Goal: Information Seeking & Learning: Learn about a topic

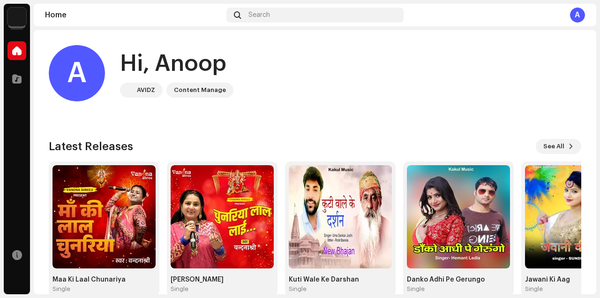
click at [583, 15] on div "A" at bounding box center [577, 14] width 15 height 15
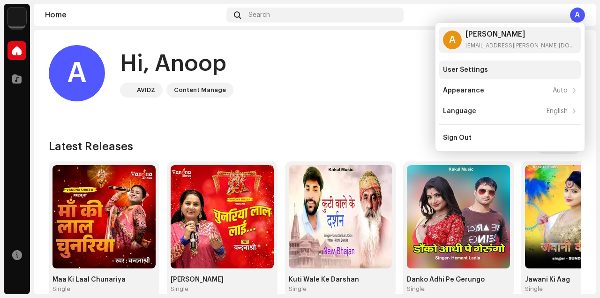
click at [485, 72] on div "User Settings" at bounding box center [465, 69] width 45 height 7
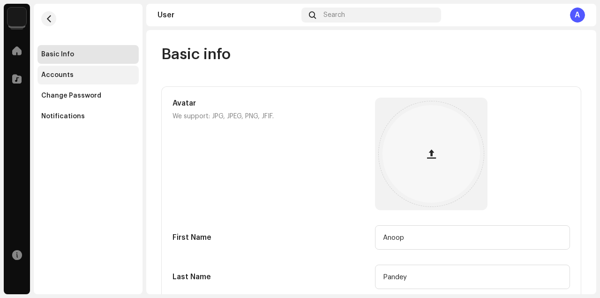
click at [93, 73] on div "Accounts" at bounding box center [88, 74] width 94 height 7
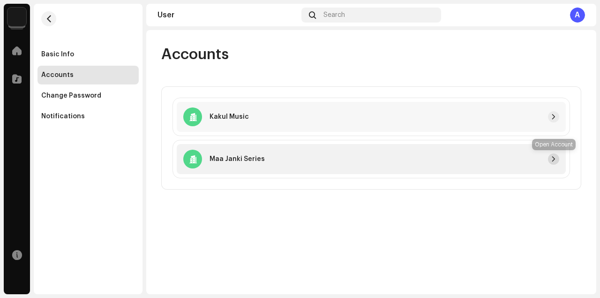
click at [553, 158] on span "button" at bounding box center [554, 158] width 6 height 7
click at [22, 82] on div at bounding box center [16, 78] width 19 height 19
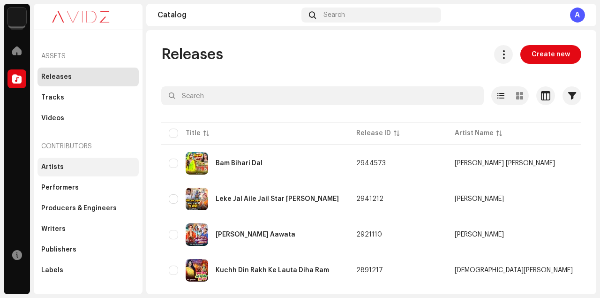
click at [44, 166] on div "Artists" at bounding box center [52, 166] width 22 height 7
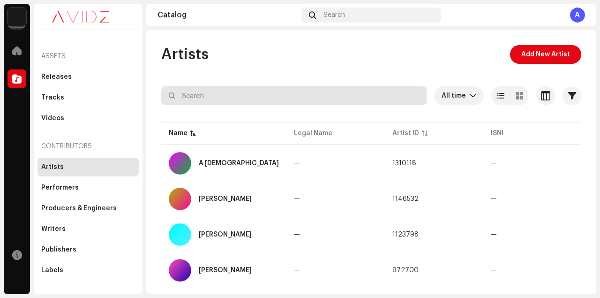
click at [251, 96] on input "text" at bounding box center [293, 95] width 265 height 19
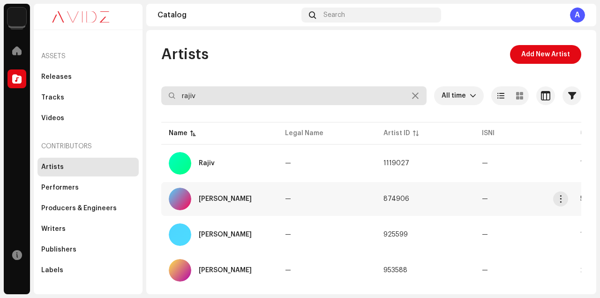
type input "rajiv"
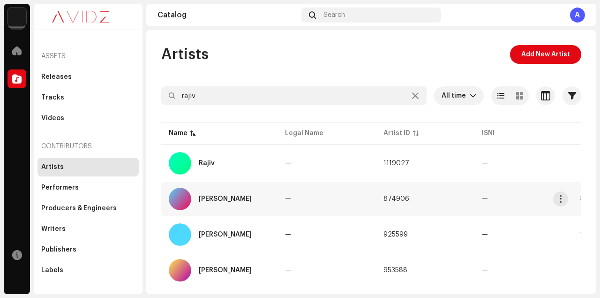
click at [208, 195] on div "[PERSON_NAME]" at bounding box center [225, 198] width 53 height 7
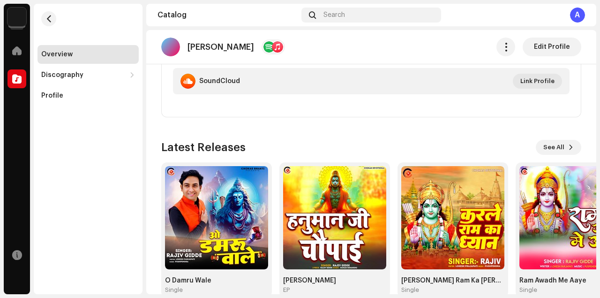
scroll to position [315, 0]
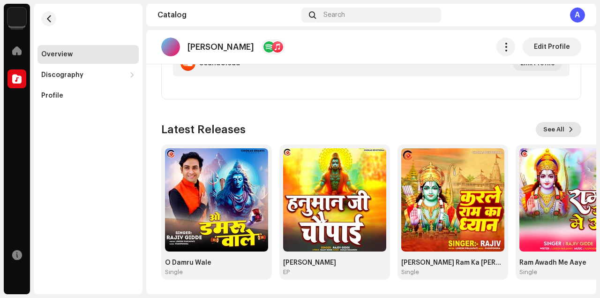
click at [556, 127] on span "See All" at bounding box center [553, 129] width 21 height 19
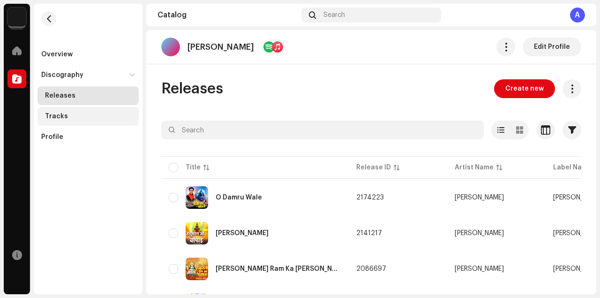
click at [79, 115] on div "Tracks" at bounding box center [90, 115] width 90 height 7
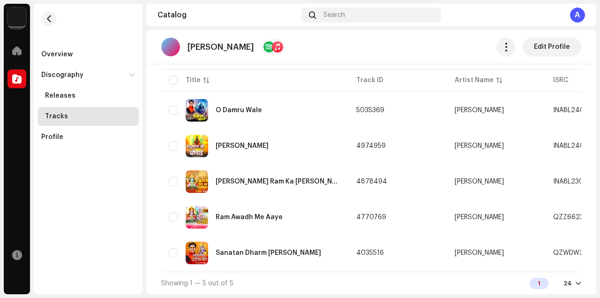
scroll to position [90, 0]
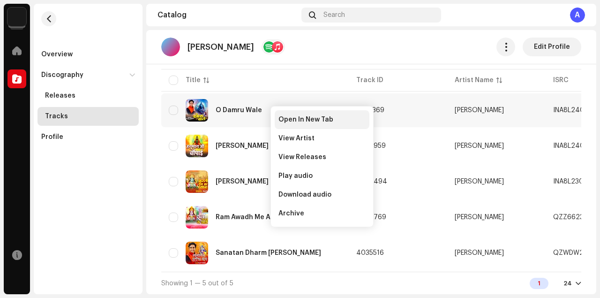
click at [291, 118] on span "Open In New Tab" at bounding box center [305, 119] width 55 height 7
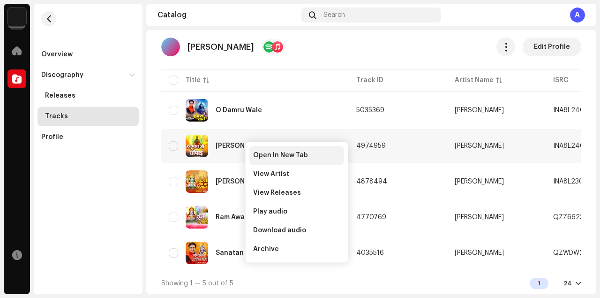
click at [261, 151] on div "Open In New Tab" at bounding box center [296, 155] width 95 height 19
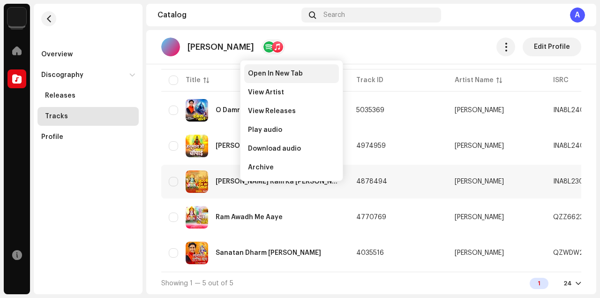
click at [275, 72] on span "Open In New Tab" at bounding box center [275, 73] width 55 height 7
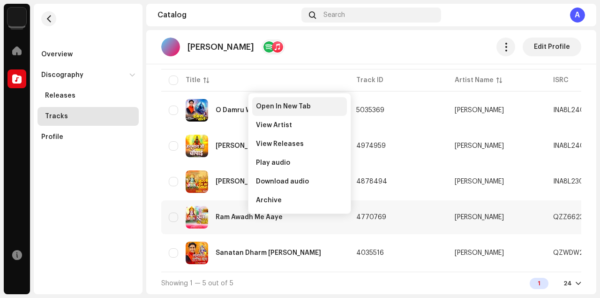
click at [284, 102] on div "Open In New Tab" at bounding box center [299, 106] width 95 height 19
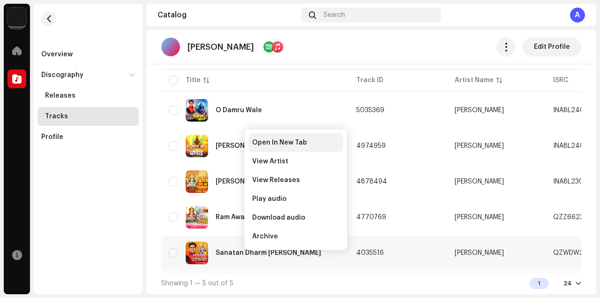
click at [278, 141] on span "Open In New Tab" at bounding box center [279, 142] width 55 height 7
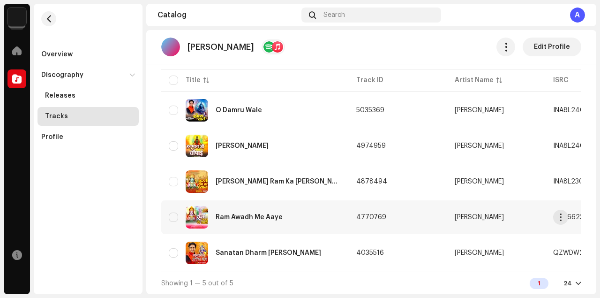
scroll to position [0, 0]
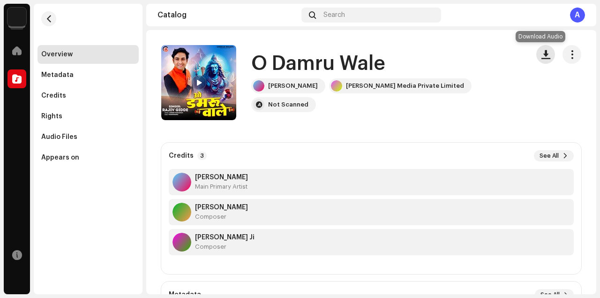
click at [541, 51] on span "button" at bounding box center [545, 54] width 9 height 7
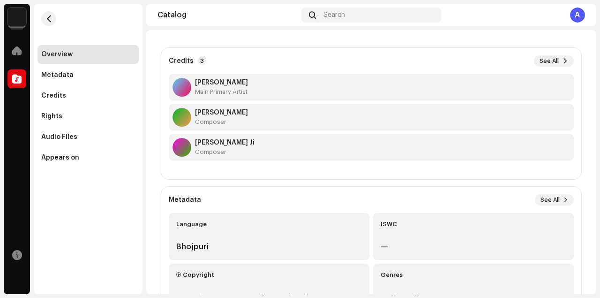
scroll to position [166, 0]
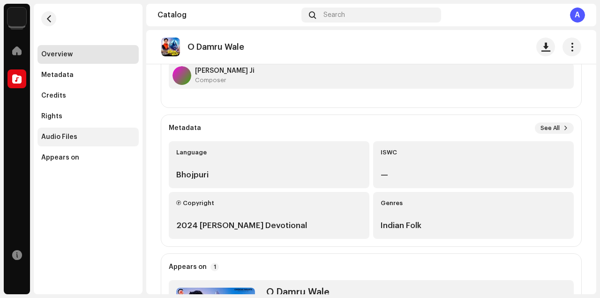
click at [66, 135] on div "Audio Files" at bounding box center [59, 136] width 36 height 7
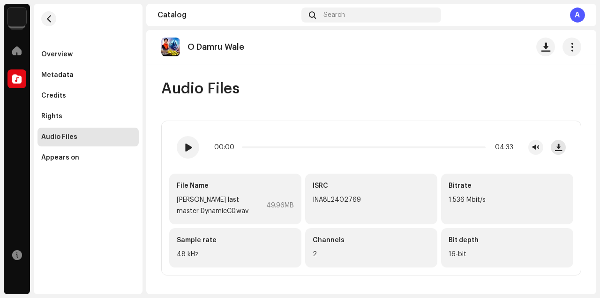
drag, startPoint x: 98, startPoint y: 139, endPoint x: 560, endPoint y: 147, distance: 461.7
click at [560, 147] on span "button" at bounding box center [558, 146] width 7 height 7
click at [70, 58] on div "Overview" at bounding box center [87, 54] width 101 height 19
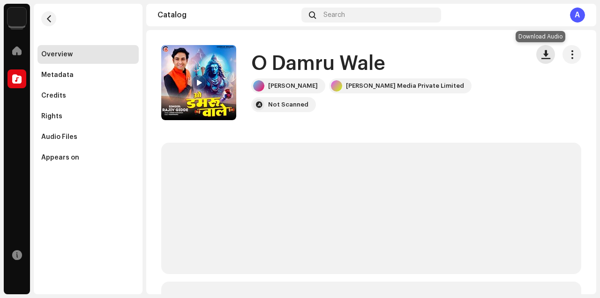
click at [541, 54] on span "button" at bounding box center [545, 54] width 9 height 7
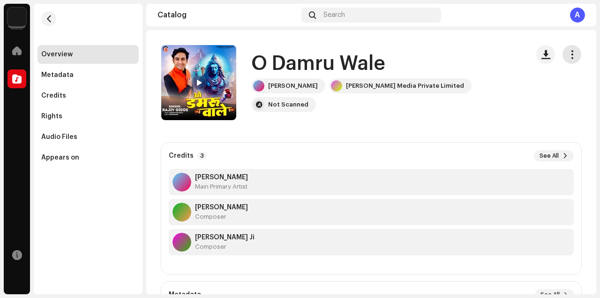
click at [572, 54] on button "button" at bounding box center [571, 54] width 19 height 19
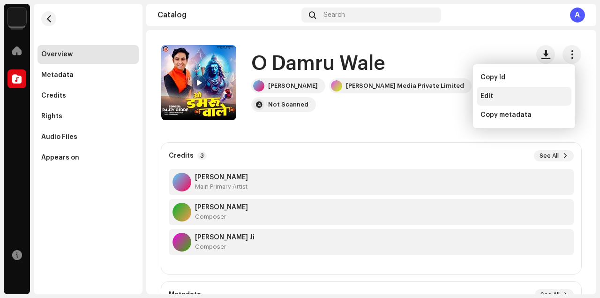
click at [488, 97] on span "Edit" at bounding box center [486, 95] width 13 height 7
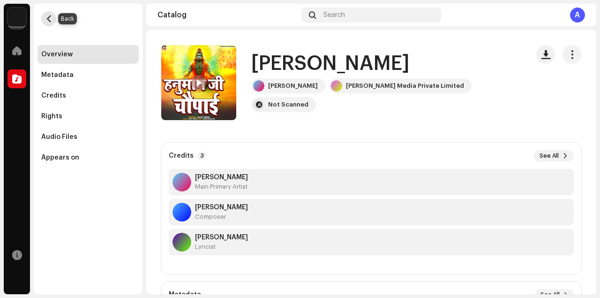
click at [49, 20] on span "button" at bounding box center [48, 18] width 7 height 7
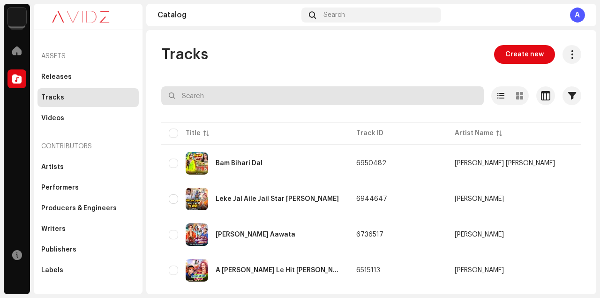
click at [228, 98] on input "text" at bounding box center [322, 95] width 322 height 19
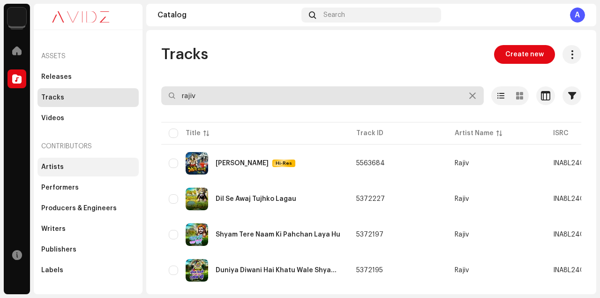
type input "rajiv"
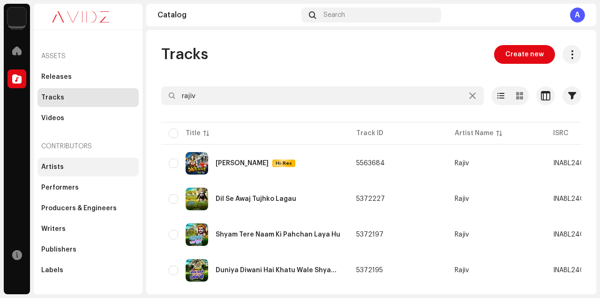
click at [63, 168] on div "Artists" at bounding box center [88, 166] width 94 height 7
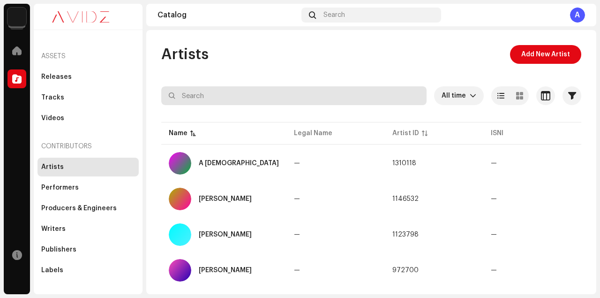
click at [232, 100] on input "text" at bounding box center [293, 95] width 265 height 19
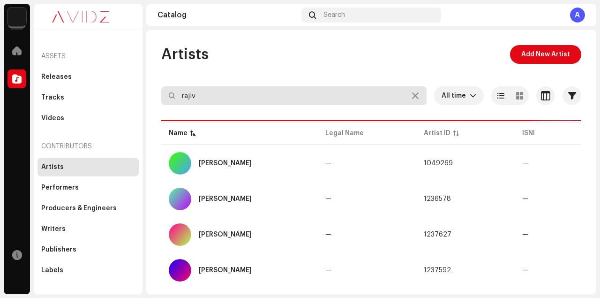
type input "rajiv"
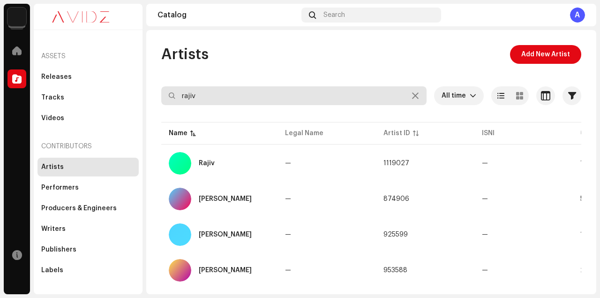
scroll to position [56, 0]
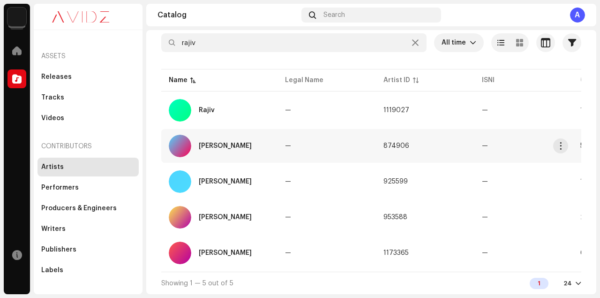
click at [236, 142] on div "[PERSON_NAME]" at bounding box center [219, 146] width 101 height 22
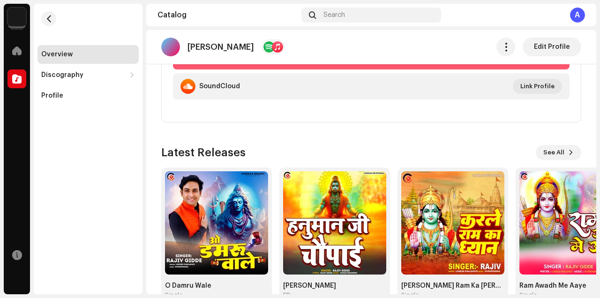
scroll to position [315, 0]
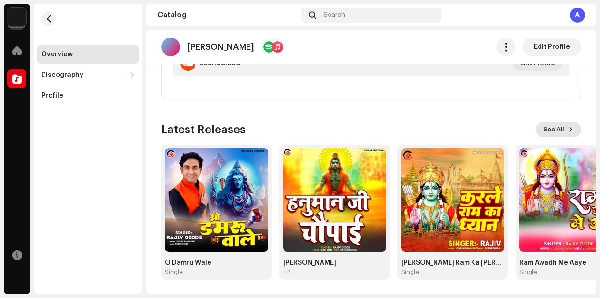
click at [546, 129] on span "See All" at bounding box center [553, 129] width 21 height 19
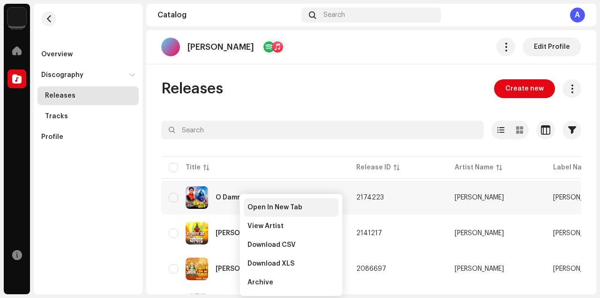
click at [269, 209] on span "Open In New Tab" at bounding box center [274, 206] width 55 height 7
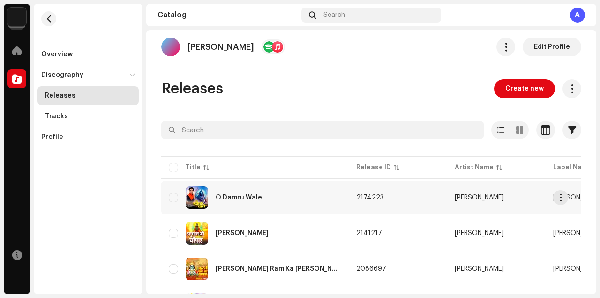
scroll to position [83, 0]
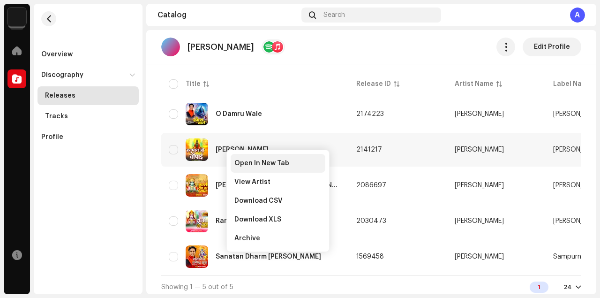
click at [242, 159] on span "Open In New Tab" at bounding box center [261, 162] width 55 height 7
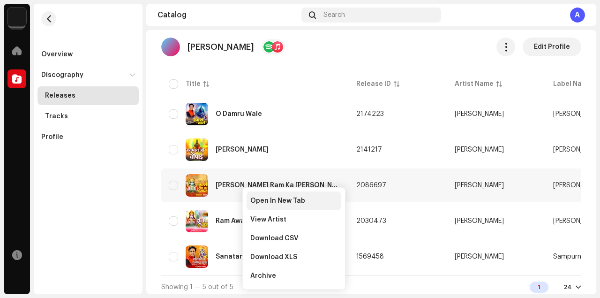
click at [265, 202] on span "Open In New Tab" at bounding box center [277, 200] width 55 height 7
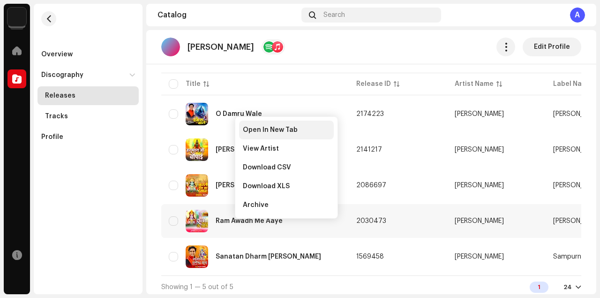
click at [271, 131] on span "Open In New Tab" at bounding box center [270, 129] width 55 height 7
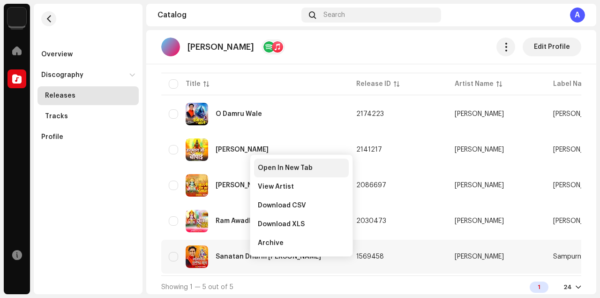
click at [278, 164] on span "Open In New Tab" at bounding box center [285, 167] width 55 height 7
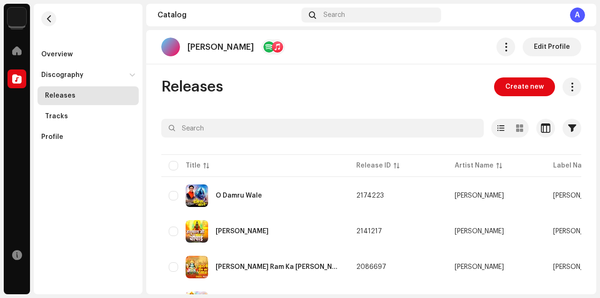
scroll to position [0, 0]
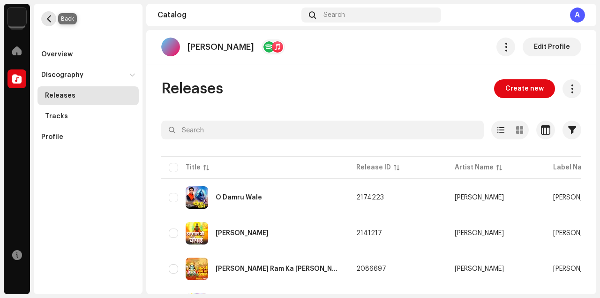
click at [49, 17] on span "button" at bounding box center [48, 18] width 7 height 7
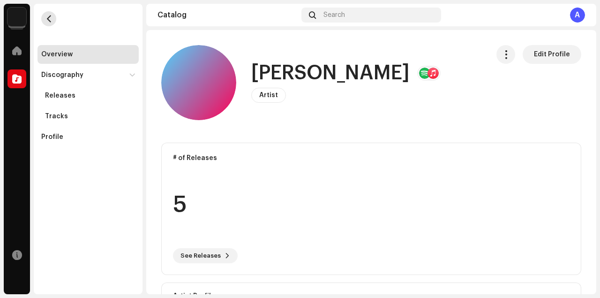
click at [49, 17] on span "button" at bounding box center [48, 18] width 7 height 7
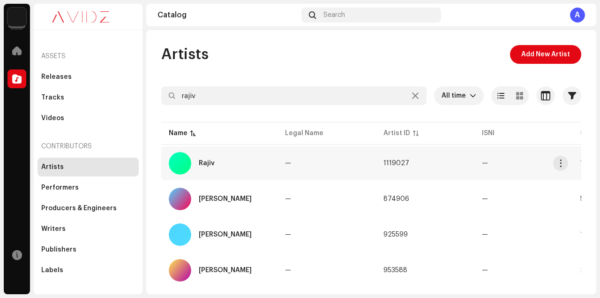
click at [227, 166] on div "Rajiv" at bounding box center [219, 163] width 101 height 22
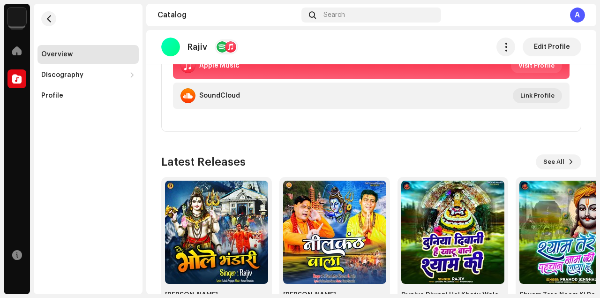
scroll to position [315, 0]
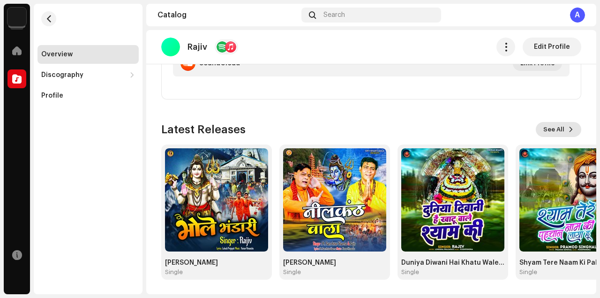
click at [543, 129] on span "See All" at bounding box center [553, 129] width 21 height 19
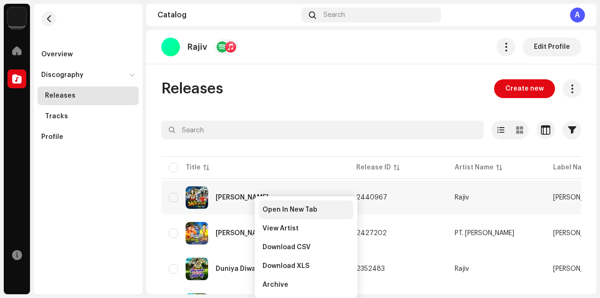
click at [277, 209] on span "Open In New Tab" at bounding box center [289, 209] width 55 height 7
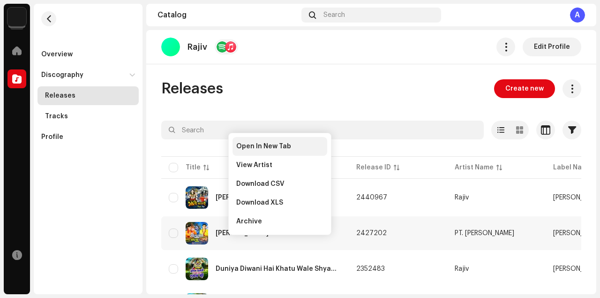
click at [263, 145] on span "Open In New Tab" at bounding box center [263, 145] width 55 height 7
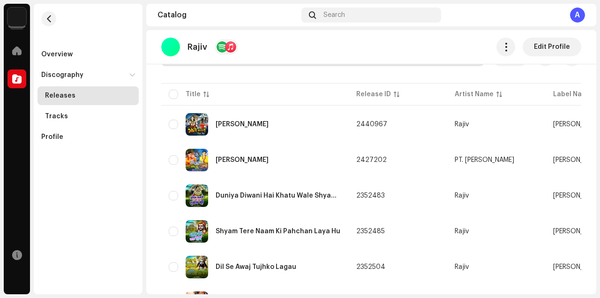
scroll to position [83, 0]
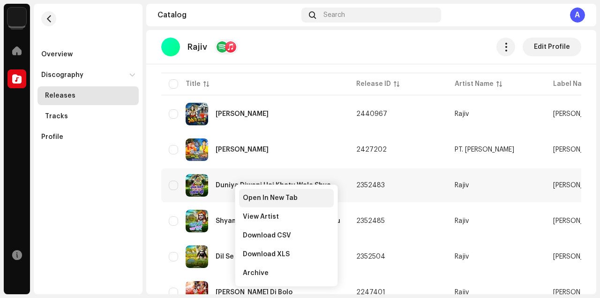
click at [252, 198] on span "Open In New Tab" at bounding box center [270, 197] width 55 height 7
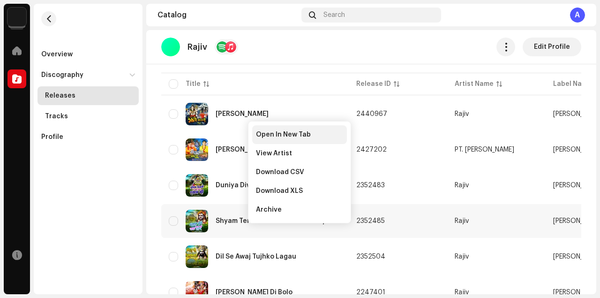
click at [286, 134] on span "Open In New Tab" at bounding box center [283, 134] width 55 height 7
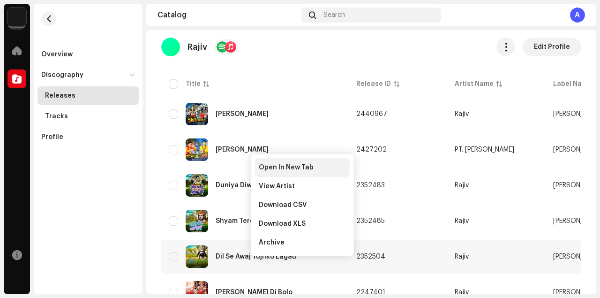
click at [282, 164] on span "Open In New Tab" at bounding box center [286, 167] width 55 height 7
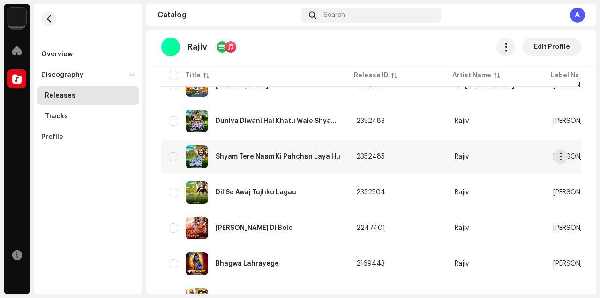
scroll to position [166, 0]
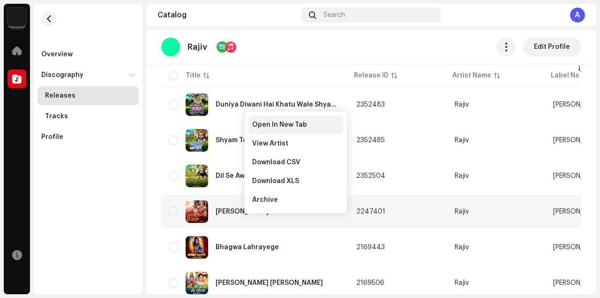
click at [282, 122] on span "Open In New Tab" at bounding box center [279, 124] width 55 height 7
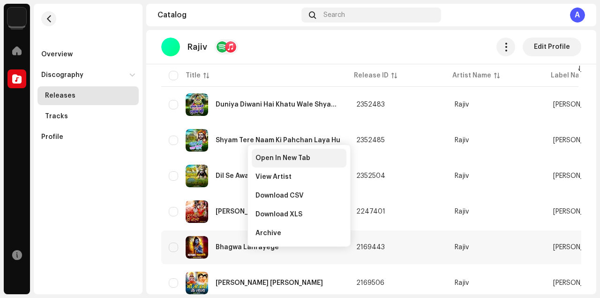
click at [290, 157] on span "Open In New Tab" at bounding box center [282, 157] width 55 height 7
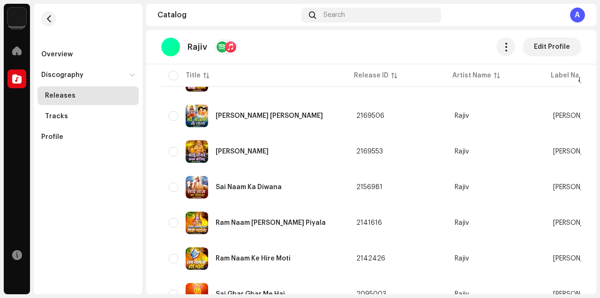
scroll to position [250, 0]
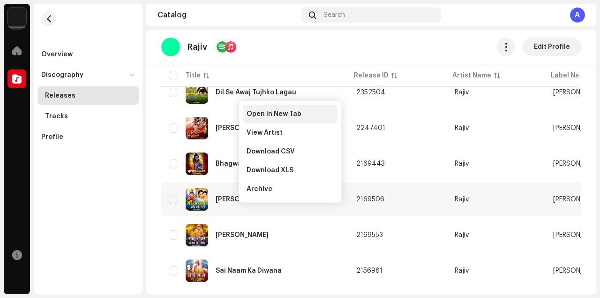
click at [267, 111] on span "Open In New Tab" at bounding box center [274, 113] width 55 height 7
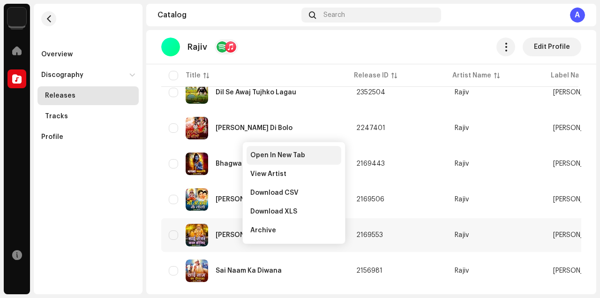
click at [264, 155] on span "Open In New Tab" at bounding box center [277, 154] width 55 height 7
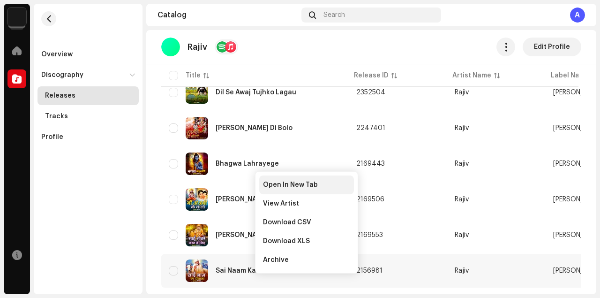
click at [281, 183] on span "Open In New Tab" at bounding box center [290, 184] width 55 height 7
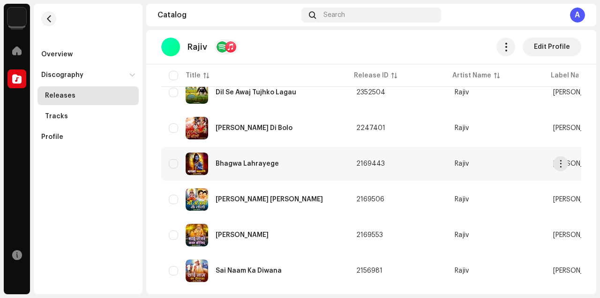
scroll to position [333, 0]
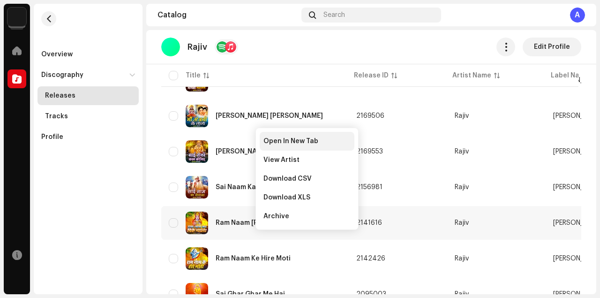
click at [291, 142] on span "Open In New Tab" at bounding box center [290, 140] width 55 height 7
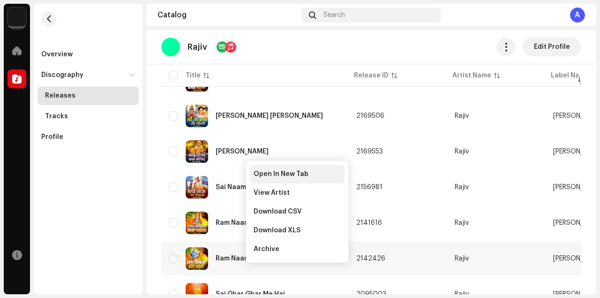
click at [278, 172] on span "Open In New Tab" at bounding box center [281, 173] width 55 height 7
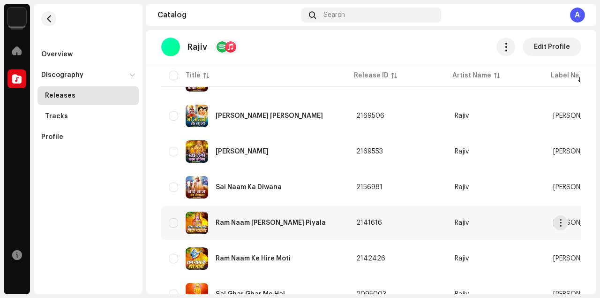
scroll to position [416, 0]
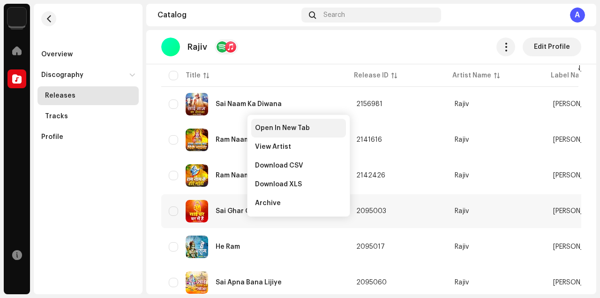
click at [297, 126] on span "Open In New Tab" at bounding box center [282, 127] width 55 height 7
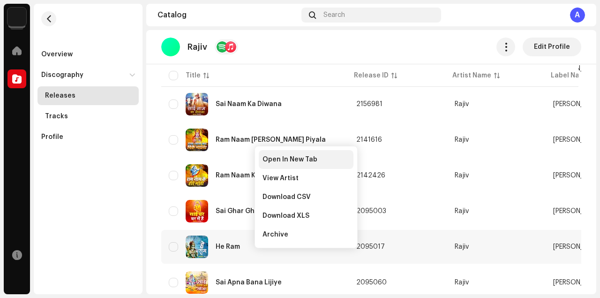
click at [276, 160] on span "Open In New Tab" at bounding box center [289, 159] width 55 height 7
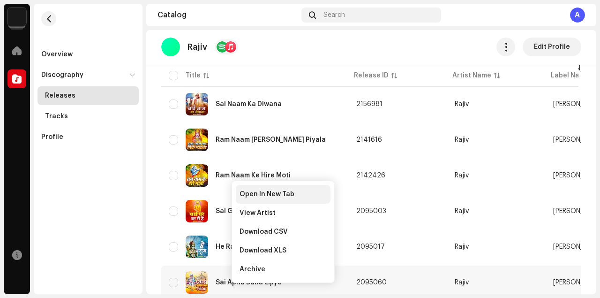
click at [264, 191] on span "Open In New Tab" at bounding box center [266, 193] width 55 height 7
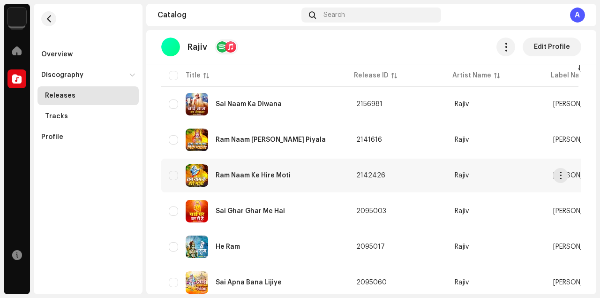
scroll to position [500, 0]
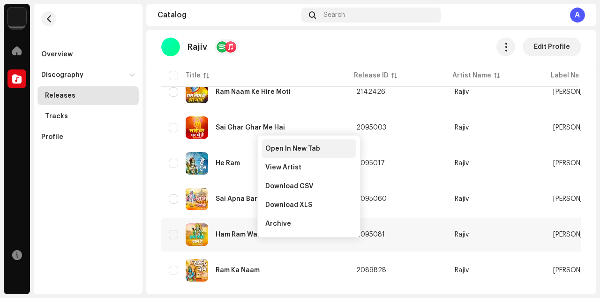
click at [291, 145] on span "Open In New Tab" at bounding box center [292, 148] width 55 height 7
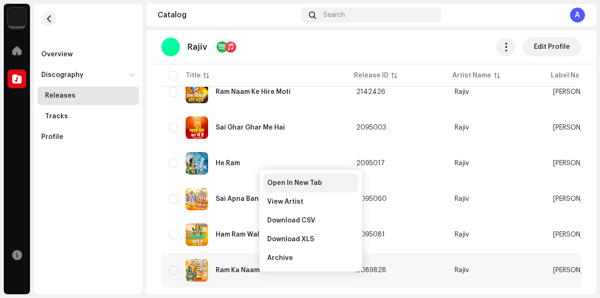
click at [292, 180] on span "Open In New Tab" at bounding box center [294, 182] width 55 height 7
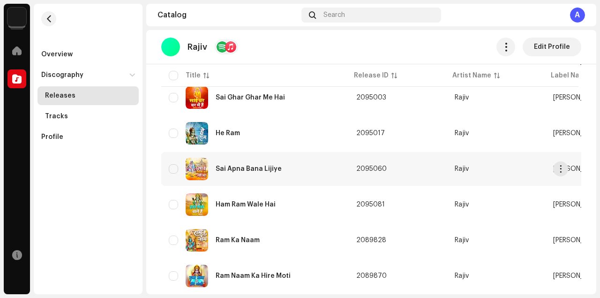
scroll to position [556, 0]
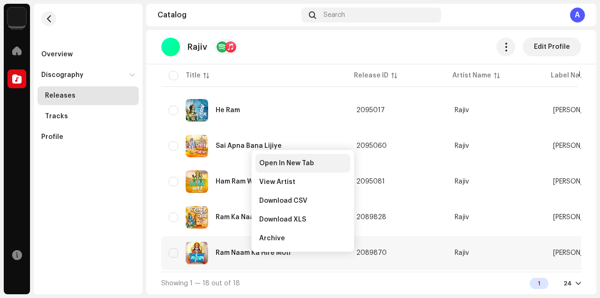
click at [295, 159] on span "Open In New Tab" at bounding box center [286, 162] width 55 height 7
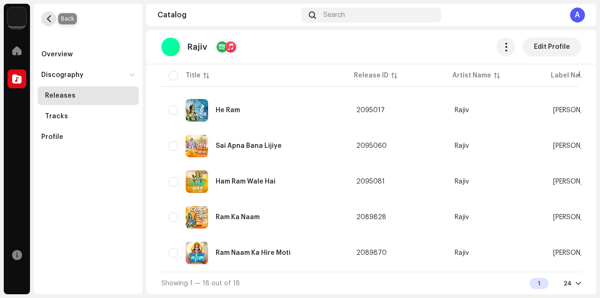
click at [49, 17] on span "button" at bounding box center [48, 18] width 7 height 7
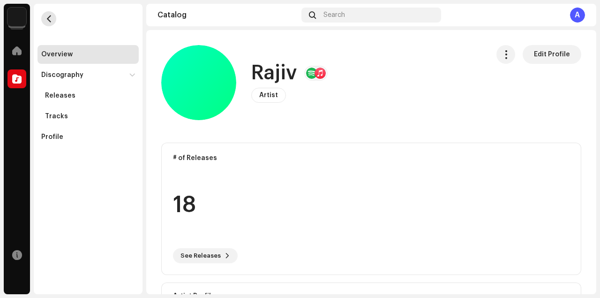
click at [50, 19] on span "button" at bounding box center [48, 18] width 7 height 7
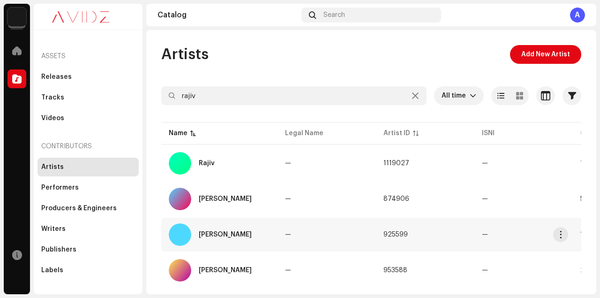
click at [219, 232] on div "Rajiv Girde" at bounding box center [225, 234] width 53 height 7
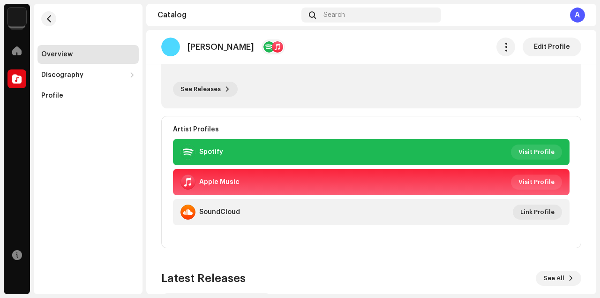
scroll to position [315, 0]
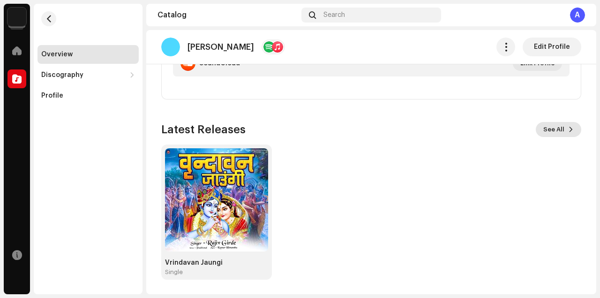
click at [546, 129] on span "See All" at bounding box center [553, 129] width 21 height 19
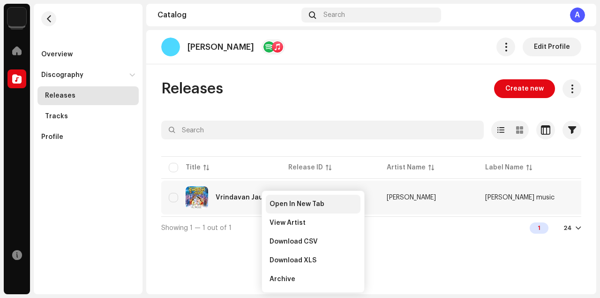
click at [281, 202] on span "Open In New Tab" at bounding box center [296, 203] width 55 height 7
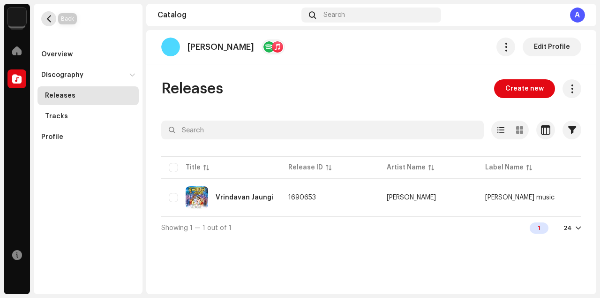
click at [47, 20] on span "button" at bounding box center [48, 18] width 7 height 7
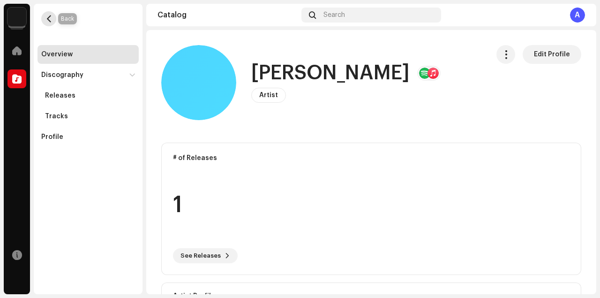
click at [50, 15] on span "button" at bounding box center [48, 18] width 7 height 7
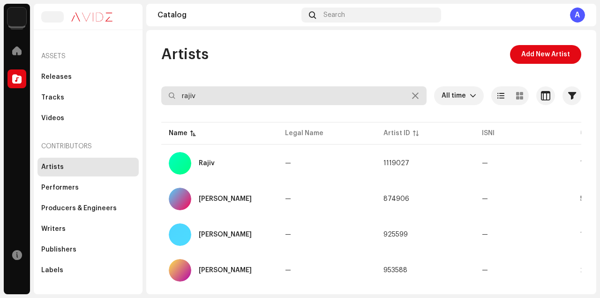
scroll to position [56, 0]
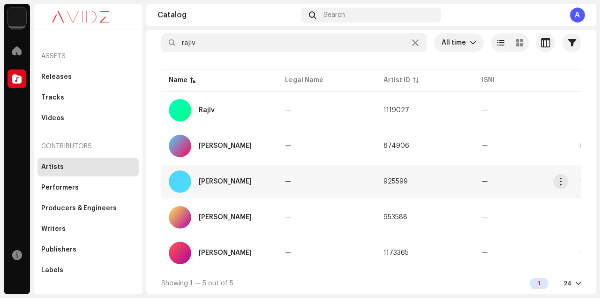
click at [226, 181] on div "Rajiv Girde" at bounding box center [225, 181] width 53 height 7
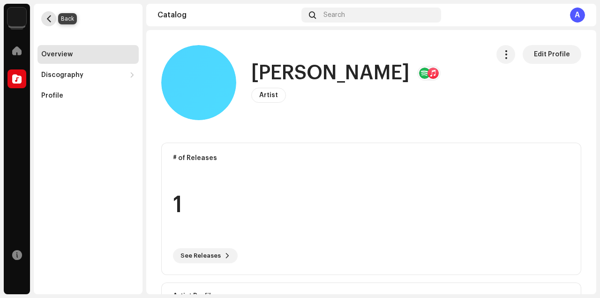
click at [51, 23] on button "button" at bounding box center [48, 18] width 15 height 15
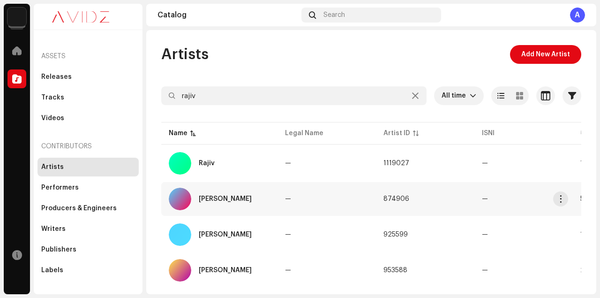
click at [222, 203] on div "Rajiv Gidde" at bounding box center [219, 198] width 101 height 22
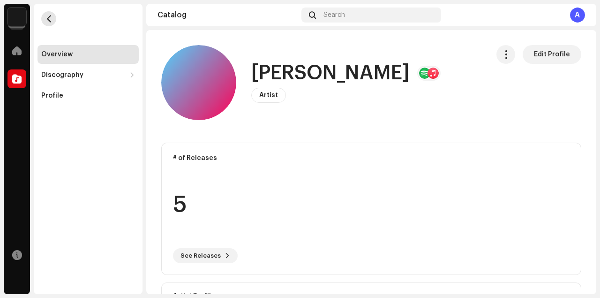
click at [52, 16] on span "button" at bounding box center [48, 18] width 7 height 7
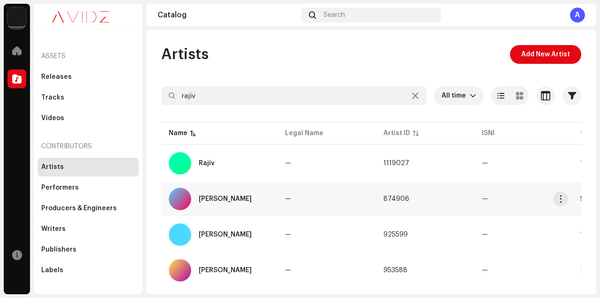
scroll to position [56, 0]
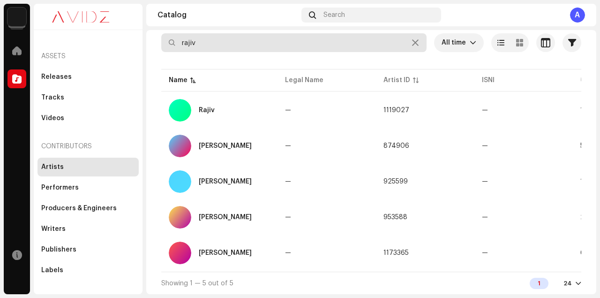
drag, startPoint x: 210, startPoint y: 39, endPoint x: 168, endPoint y: 39, distance: 42.2
click at [168, 39] on input "rajiv" at bounding box center [293, 42] width 265 height 19
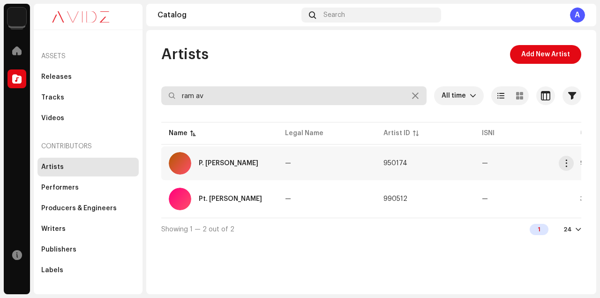
type input "ram av"
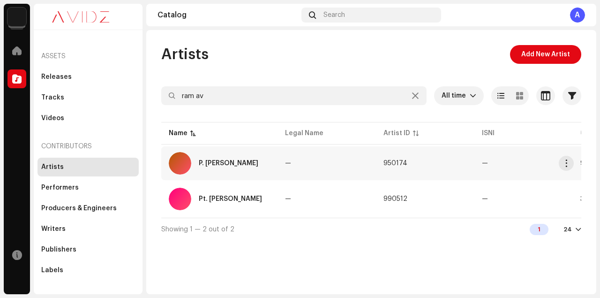
click at [232, 163] on div "P. [PERSON_NAME]" at bounding box center [229, 163] width 60 height 7
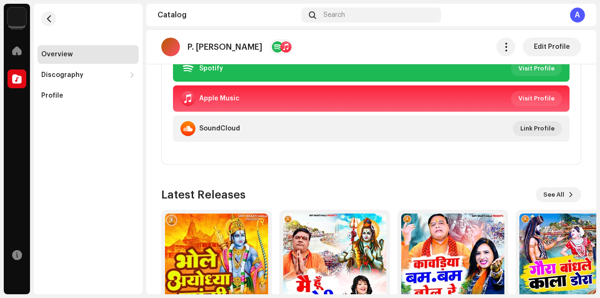
scroll to position [315, 0]
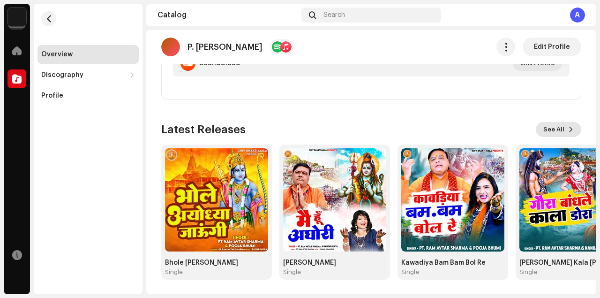
click at [557, 129] on span "See All" at bounding box center [553, 129] width 21 height 19
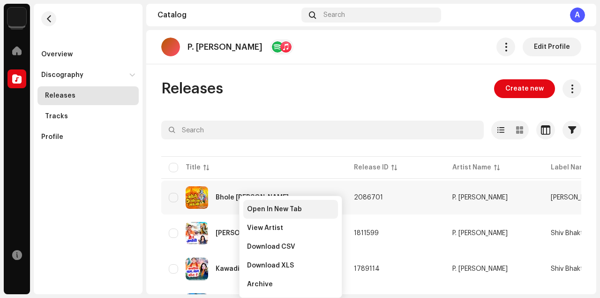
click at [267, 208] on span "Open In New Tab" at bounding box center [274, 208] width 55 height 7
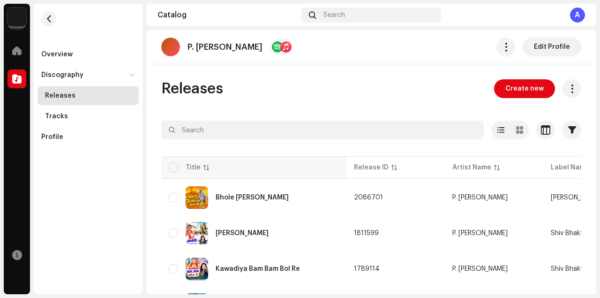
scroll to position [83, 0]
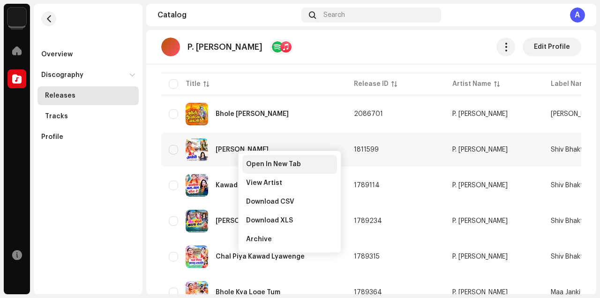
click at [263, 160] on span "Open In New Tab" at bounding box center [273, 163] width 55 height 7
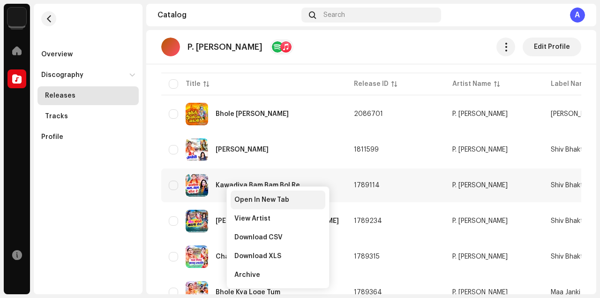
click at [264, 200] on span "Open In New Tab" at bounding box center [261, 199] width 55 height 7
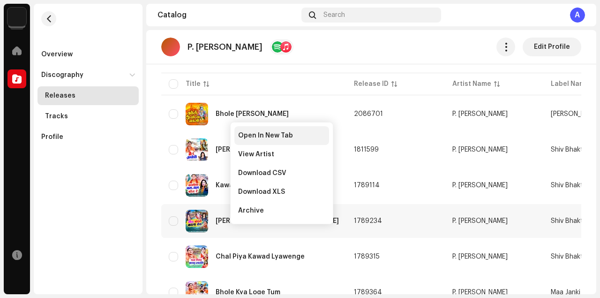
click at [262, 131] on div "Open In New Tab" at bounding box center [281, 135] width 95 height 19
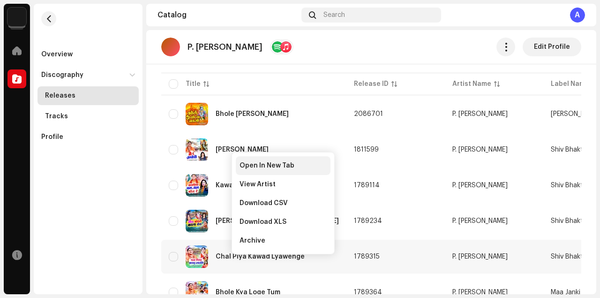
click at [255, 164] on span "Open In New Tab" at bounding box center [266, 165] width 55 height 7
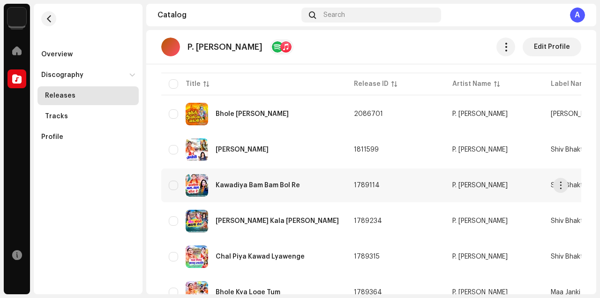
scroll to position [166, 0]
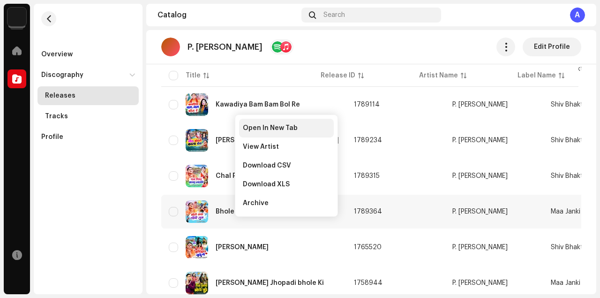
click at [268, 123] on div "Open In New Tab" at bounding box center [286, 128] width 95 height 19
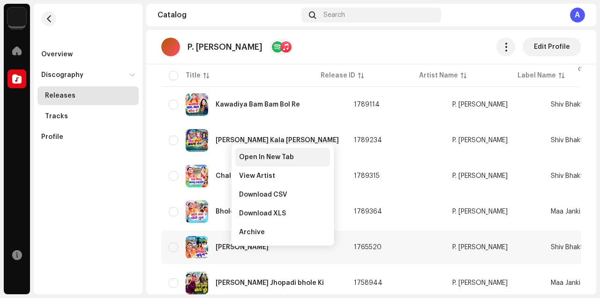
click at [242, 154] on span "Open In New Tab" at bounding box center [266, 156] width 55 height 7
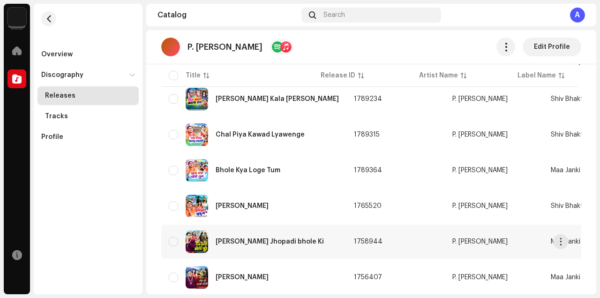
scroll to position [235, 0]
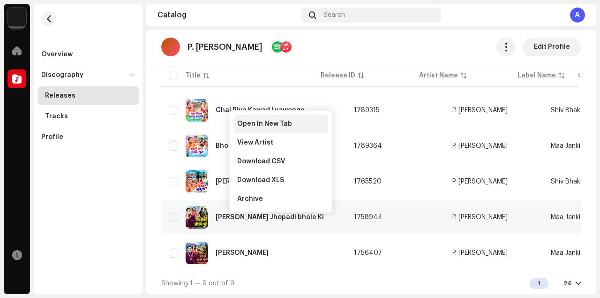
click at [246, 123] on span "Open In New Tab" at bounding box center [264, 123] width 55 height 7
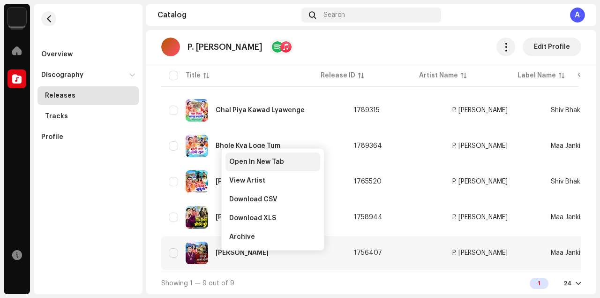
click at [237, 161] on span "Open In New Tab" at bounding box center [256, 161] width 55 height 7
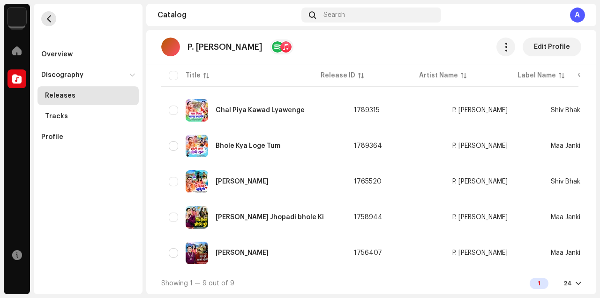
click at [48, 17] on span "button" at bounding box center [48, 18] width 7 height 7
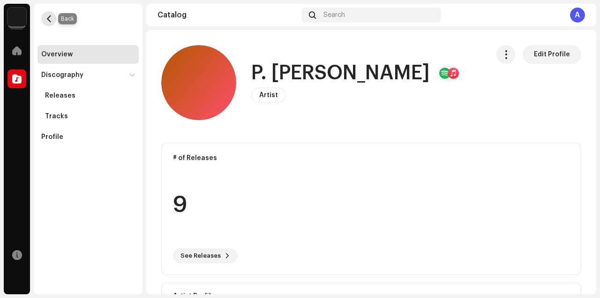
click at [48, 17] on span "button" at bounding box center [48, 18] width 7 height 7
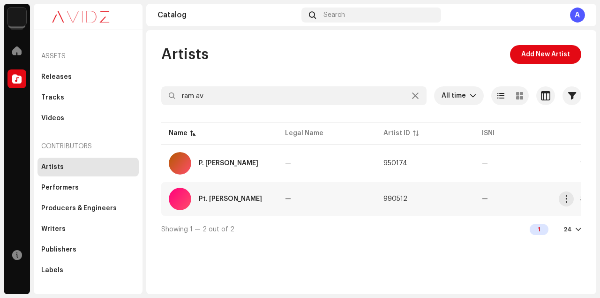
click at [237, 198] on div "Pt. [PERSON_NAME]" at bounding box center [230, 198] width 63 height 7
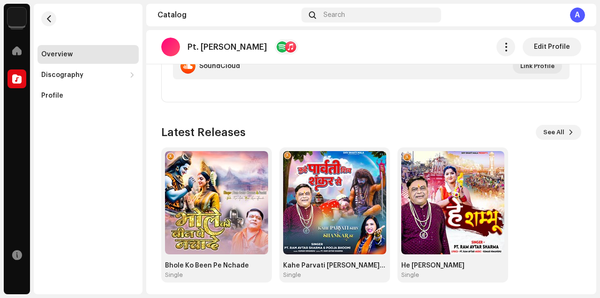
scroll to position [315, 0]
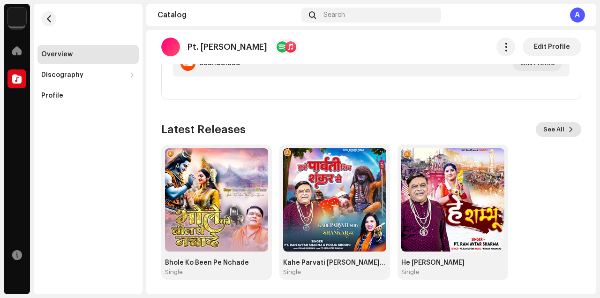
click at [547, 132] on span "See All" at bounding box center [553, 129] width 21 height 19
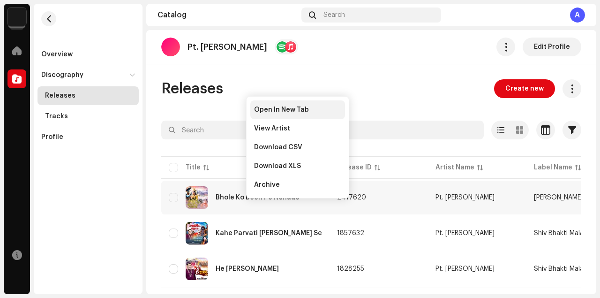
click at [282, 108] on span "Open In New Tab" at bounding box center [281, 109] width 55 height 7
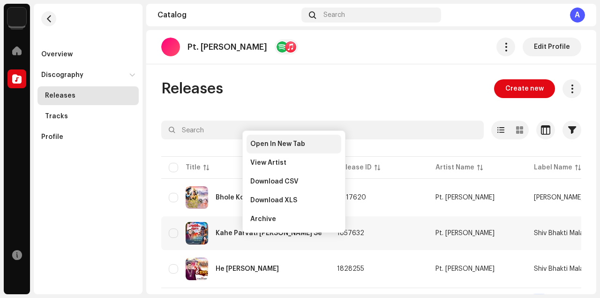
click at [279, 143] on span "Open In New Tab" at bounding box center [277, 143] width 55 height 7
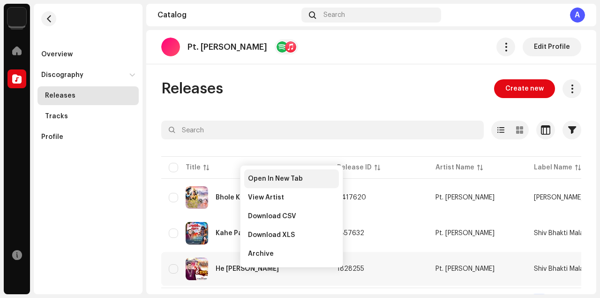
click at [267, 176] on span "Open In New Tab" at bounding box center [275, 178] width 55 height 7
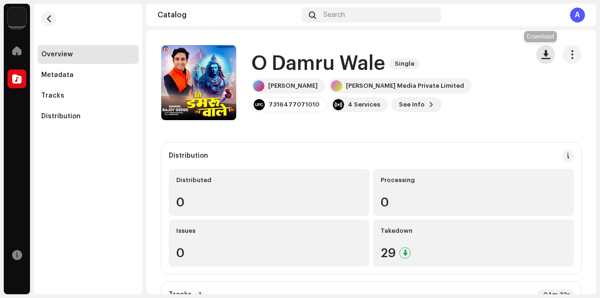
click at [543, 55] on span "button" at bounding box center [545, 54] width 9 height 7
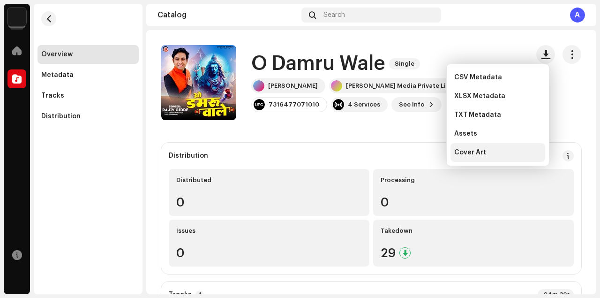
click at [481, 155] on span "Cover Art" at bounding box center [470, 152] width 32 height 7
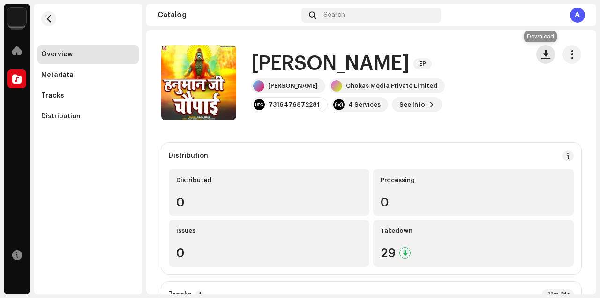
click at [541, 55] on span "button" at bounding box center [545, 54] width 9 height 7
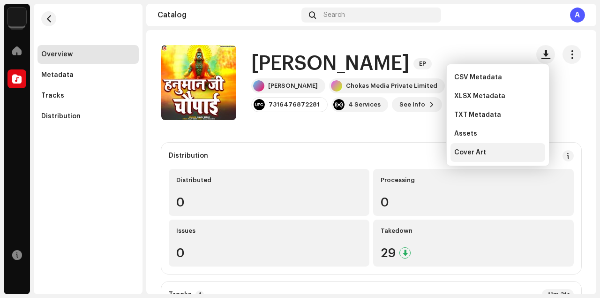
click at [484, 149] on div "Cover Art" at bounding box center [497, 152] width 87 height 7
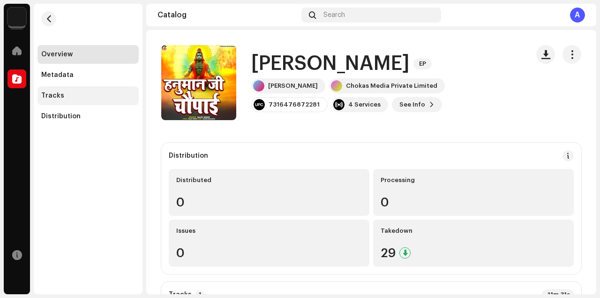
click at [67, 94] on div "Tracks" at bounding box center [88, 95] width 94 height 7
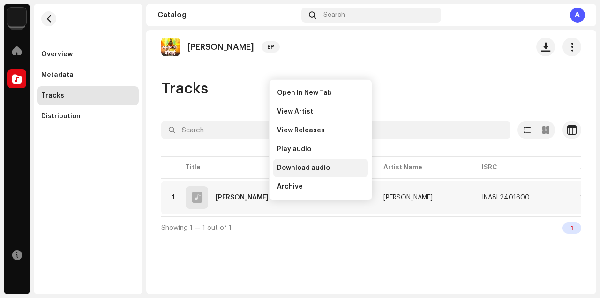
click at [289, 165] on span "Download audio" at bounding box center [303, 167] width 53 height 7
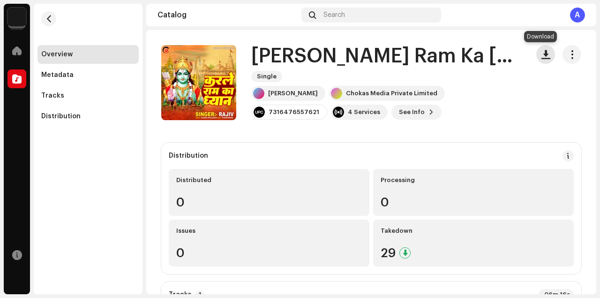
click at [541, 57] on span "button" at bounding box center [545, 54] width 9 height 7
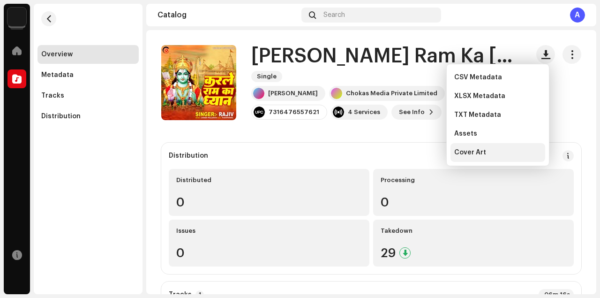
click at [457, 152] on span "Cover Art" at bounding box center [470, 152] width 32 height 7
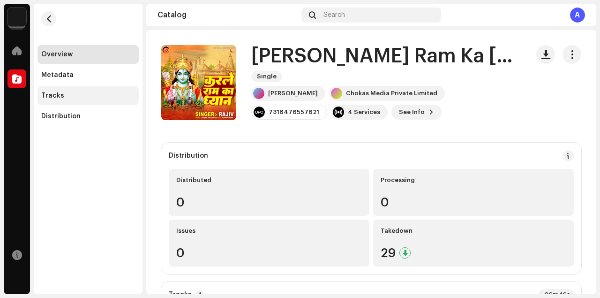
click at [74, 96] on div "Tracks" at bounding box center [88, 95] width 94 height 7
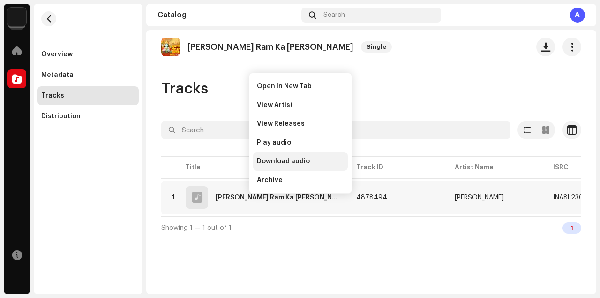
click at [276, 160] on span "Download audio" at bounding box center [283, 160] width 53 height 7
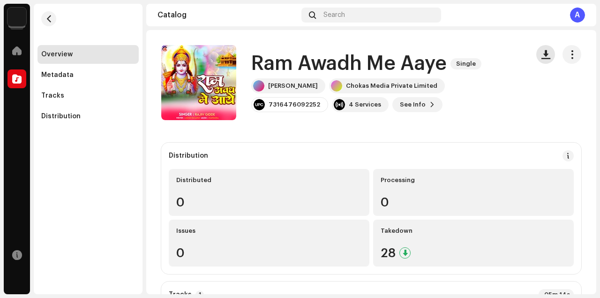
click at [541, 58] on span "button" at bounding box center [545, 54] width 9 height 7
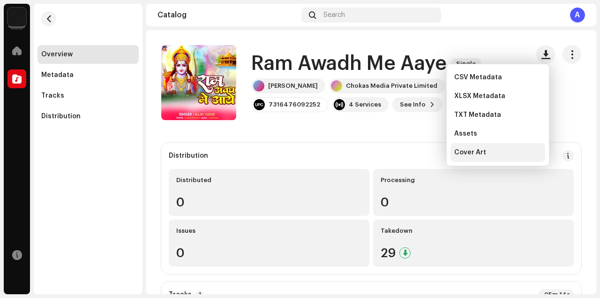
click at [474, 155] on span "Cover Art" at bounding box center [470, 152] width 32 height 7
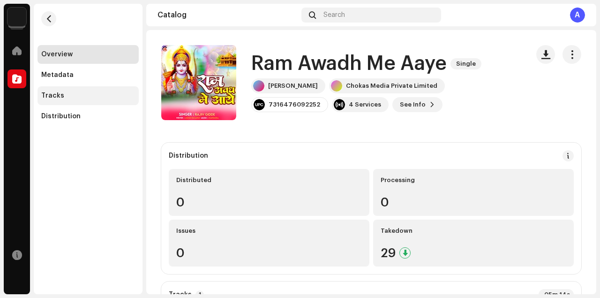
click at [89, 97] on div "Tracks" at bounding box center [88, 95] width 94 height 7
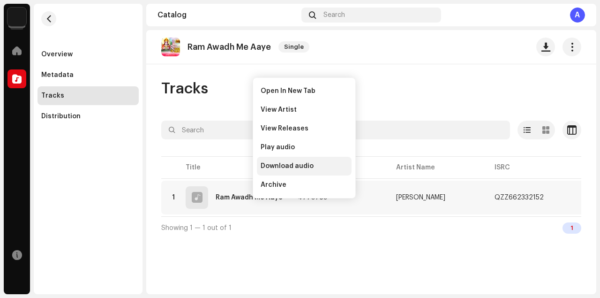
click at [285, 165] on span "Download audio" at bounding box center [287, 165] width 53 height 7
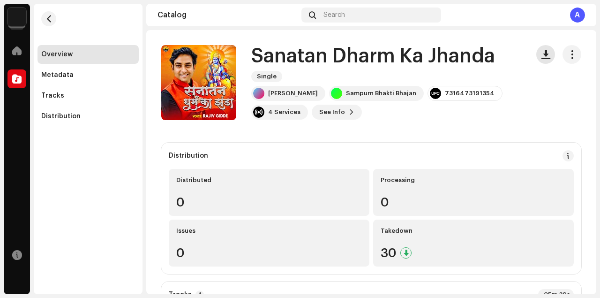
click at [541, 54] on span "button" at bounding box center [545, 54] width 9 height 7
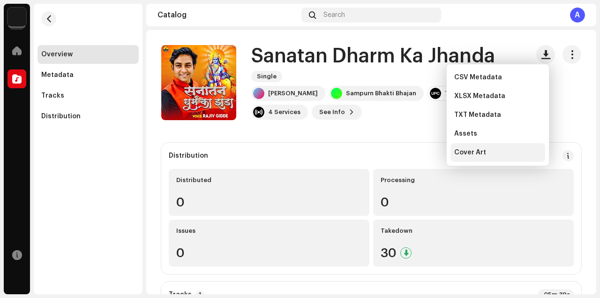
click at [481, 155] on span "Cover Art" at bounding box center [470, 152] width 32 height 7
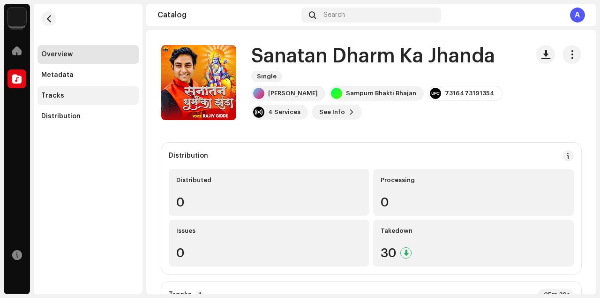
click at [61, 93] on div "Tracks" at bounding box center [88, 95] width 94 height 7
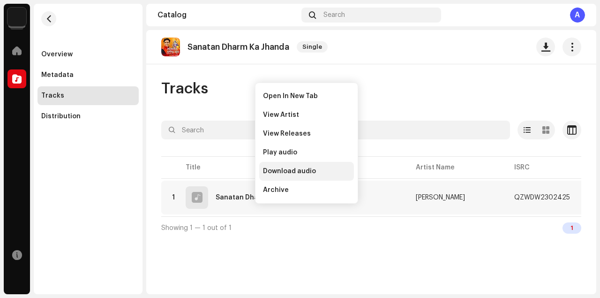
click at [285, 170] on span "Download audio" at bounding box center [289, 170] width 53 height 7
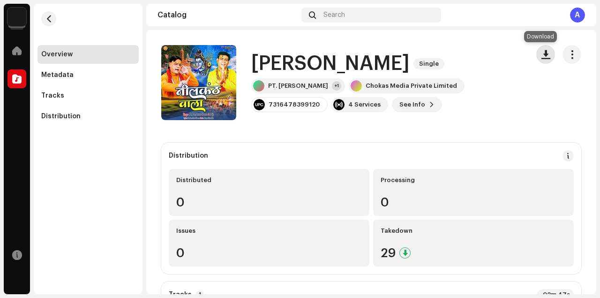
click at [541, 55] on span "button" at bounding box center [545, 54] width 9 height 7
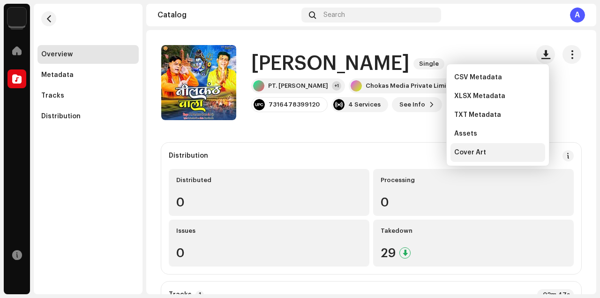
click at [471, 151] on span "Cover Art" at bounding box center [470, 152] width 32 height 7
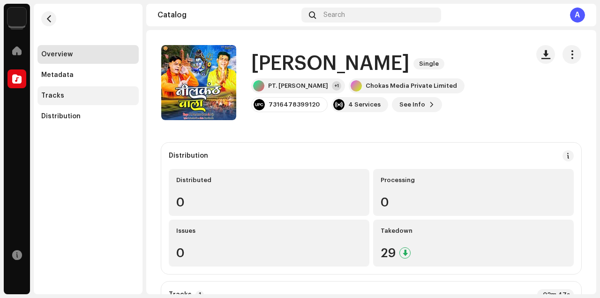
click at [80, 97] on div "Tracks" at bounding box center [88, 95] width 94 height 7
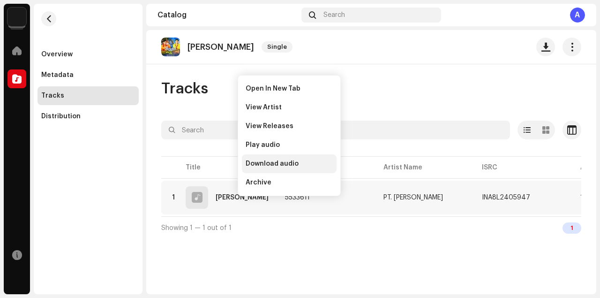
click at [266, 162] on span "Download audio" at bounding box center [272, 163] width 53 height 7
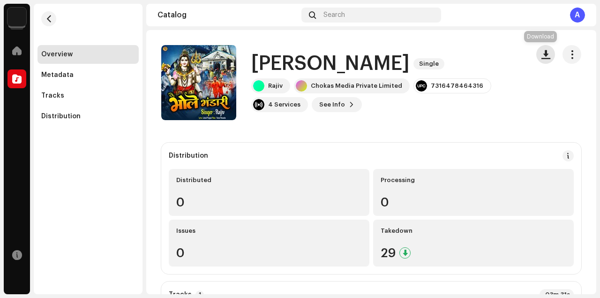
click at [544, 56] on span "button" at bounding box center [545, 54] width 9 height 7
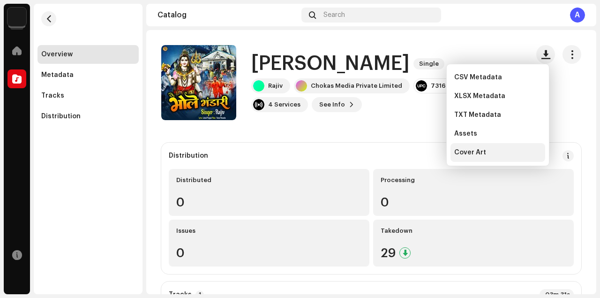
click at [469, 152] on span "Cover Art" at bounding box center [470, 152] width 32 height 7
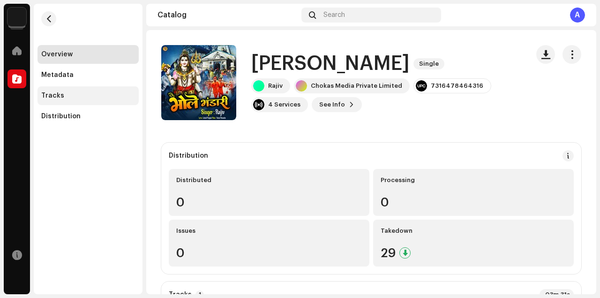
click at [79, 92] on div "Tracks" at bounding box center [88, 95] width 94 height 7
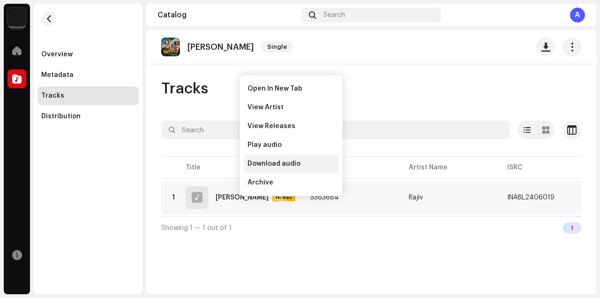
click at [272, 160] on span "Download audio" at bounding box center [273, 163] width 53 height 7
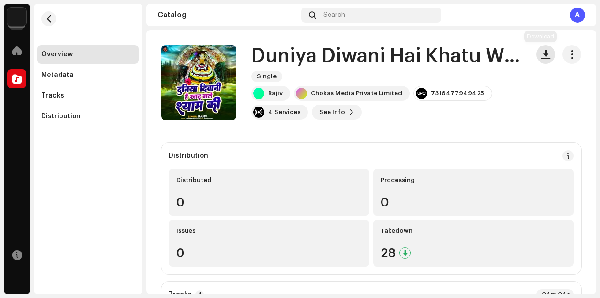
click at [541, 53] on span "button" at bounding box center [545, 54] width 9 height 7
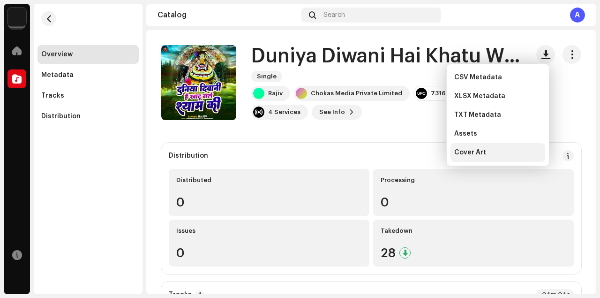
click at [471, 153] on span "Cover Art" at bounding box center [470, 152] width 32 height 7
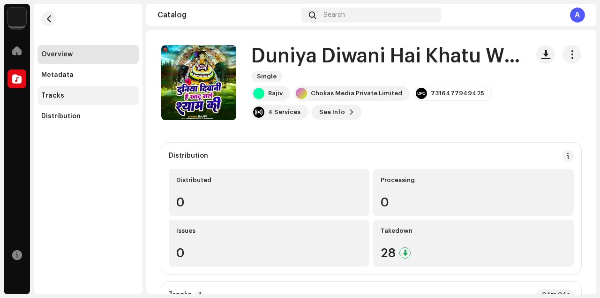
click at [56, 95] on div "Tracks" at bounding box center [52, 95] width 23 height 7
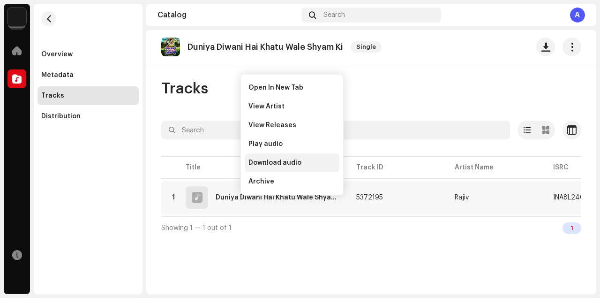
click at [280, 157] on div "Download audio" at bounding box center [292, 162] width 95 height 19
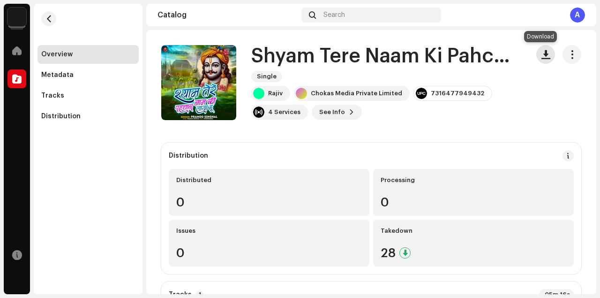
click at [541, 51] on span "button" at bounding box center [545, 54] width 9 height 7
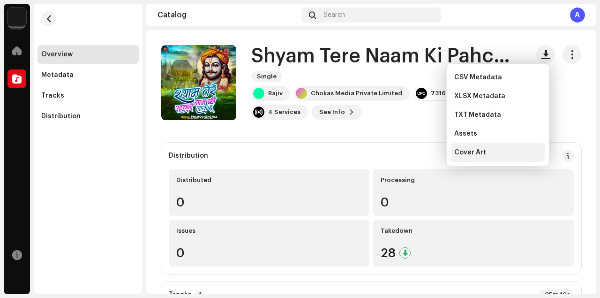
click at [492, 152] on div "Cover Art" at bounding box center [497, 152] width 87 height 7
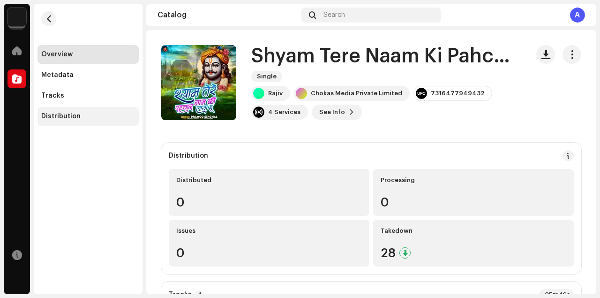
click at [72, 93] on div "Tracks" at bounding box center [88, 95] width 94 height 7
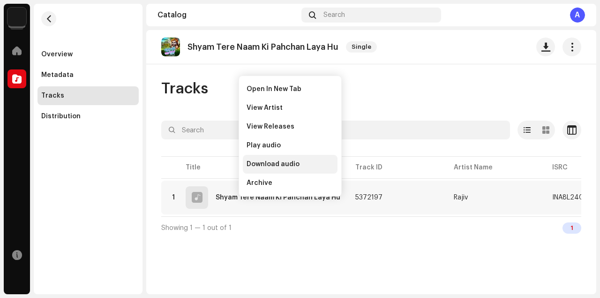
click at [281, 161] on span "Download audio" at bounding box center [273, 163] width 53 height 7
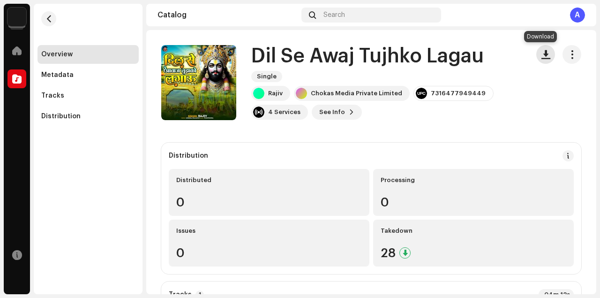
click at [541, 52] on span "button" at bounding box center [545, 54] width 9 height 7
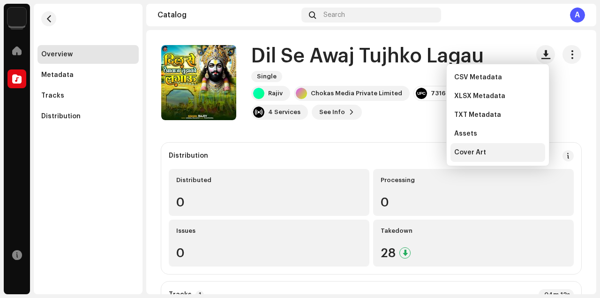
click at [464, 153] on span "Cover Art" at bounding box center [470, 152] width 32 height 7
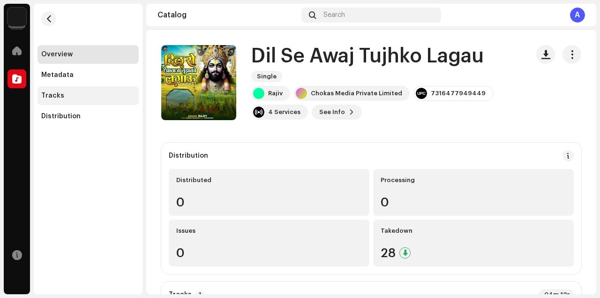
click at [70, 95] on div "Tracks" at bounding box center [88, 95] width 94 height 7
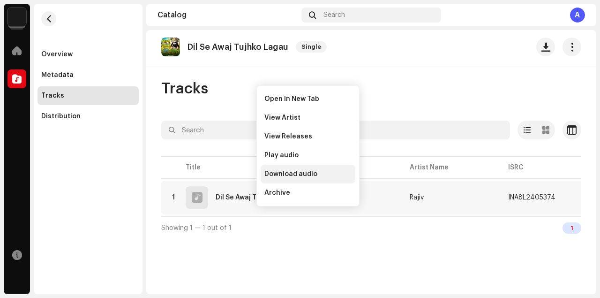
click at [280, 170] on div "Download audio" at bounding box center [308, 174] width 95 height 19
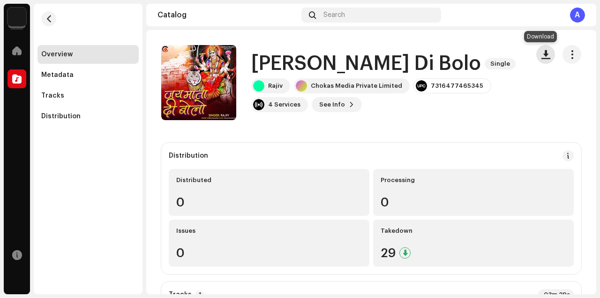
click at [541, 56] on span "button" at bounding box center [545, 54] width 9 height 7
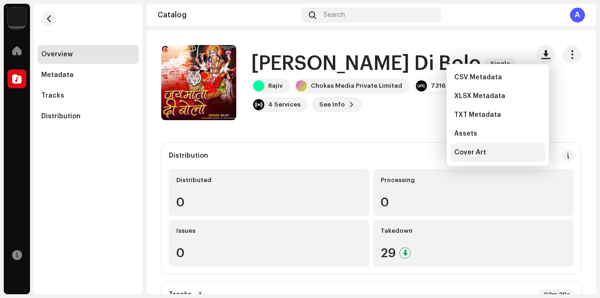
click at [472, 150] on span "Cover Art" at bounding box center [470, 152] width 32 height 7
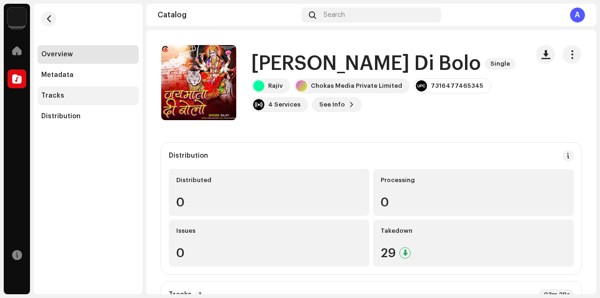
click at [66, 97] on div "Tracks" at bounding box center [88, 95] width 94 height 7
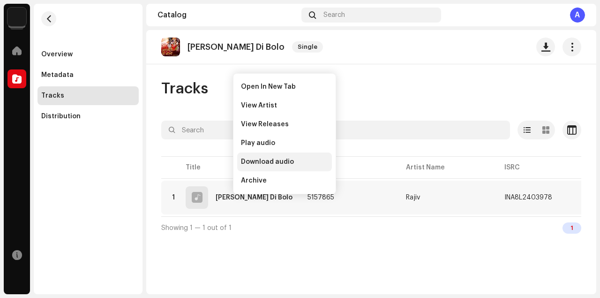
click at [267, 158] on span "Download audio" at bounding box center [267, 161] width 53 height 7
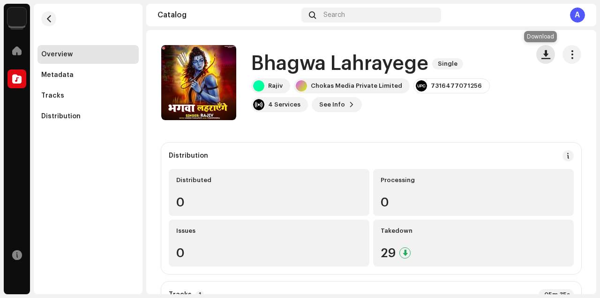
click at [541, 52] on span "button" at bounding box center [545, 54] width 9 height 7
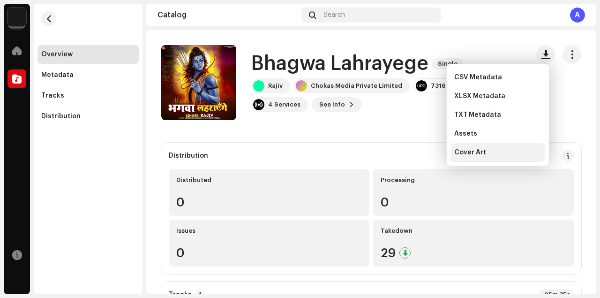
click at [471, 151] on span "Cover Art" at bounding box center [470, 152] width 32 height 7
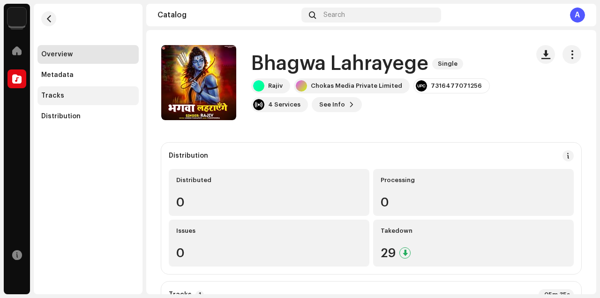
click at [61, 96] on div "Tracks" at bounding box center [88, 95] width 94 height 7
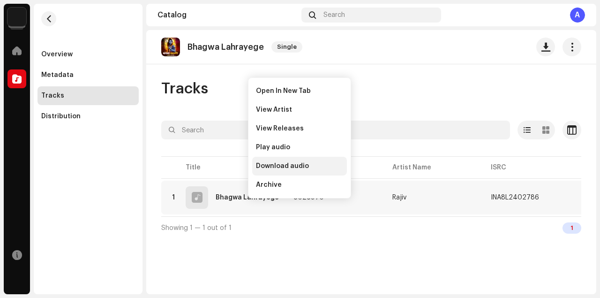
click at [267, 166] on span "Download audio" at bounding box center [282, 165] width 53 height 7
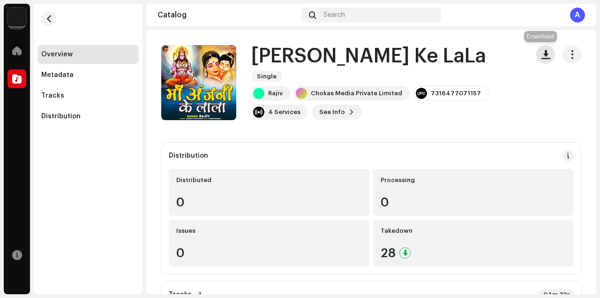
click at [541, 51] on span "button" at bounding box center [545, 54] width 9 height 7
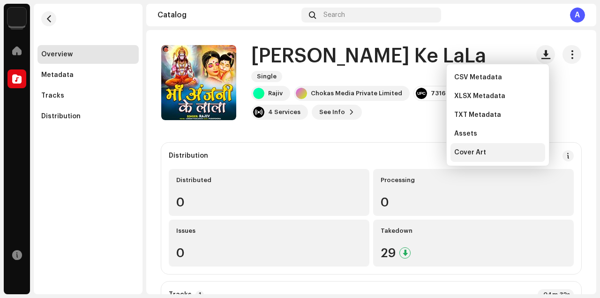
click at [472, 157] on div "Cover Art" at bounding box center [497, 152] width 95 height 19
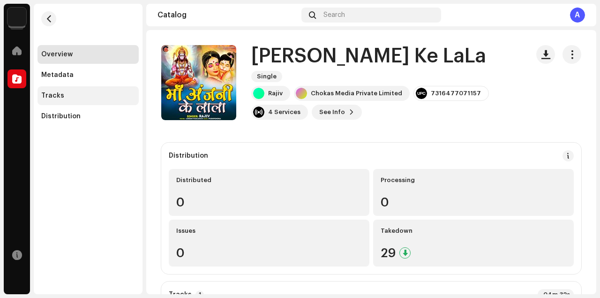
click at [54, 94] on div "Tracks" at bounding box center [52, 95] width 23 height 7
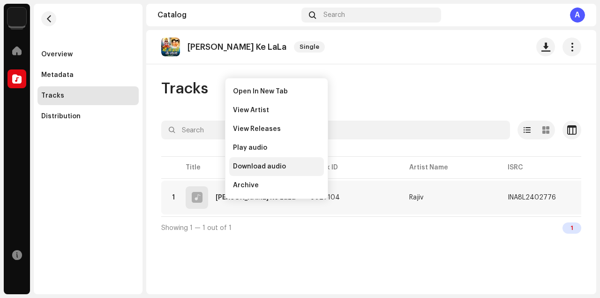
click at [261, 164] on span "Download audio" at bounding box center [259, 166] width 53 height 7
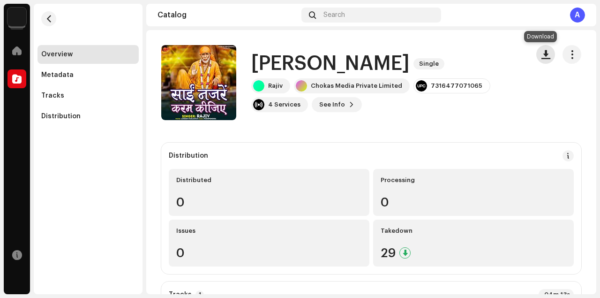
drag, startPoint x: 539, startPoint y: 53, endPoint x: 537, endPoint y: 67, distance: 14.3
click at [541, 53] on span "button" at bounding box center [545, 54] width 9 height 7
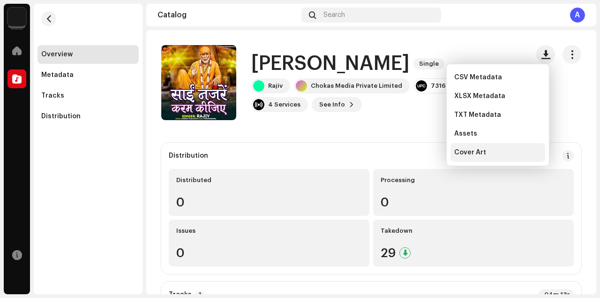
click at [470, 154] on span "Cover Art" at bounding box center [470, 152] width 32 height 7
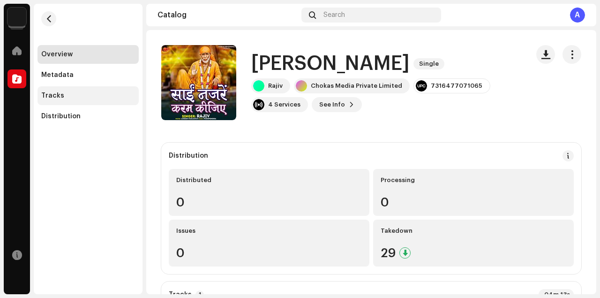
click at [67, 97] on div "Tracks" at bounding box center [88, 95] width 94 height 7
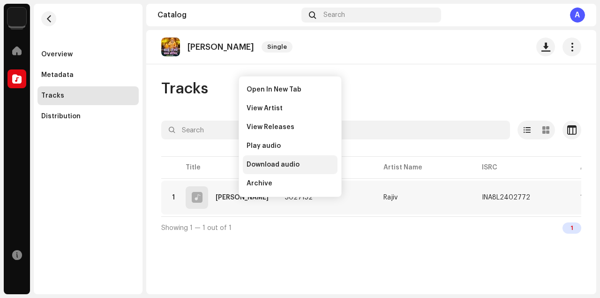
click at [263, 163] on span "Download audio" at bounding box center [273, 164] width 53 height 7
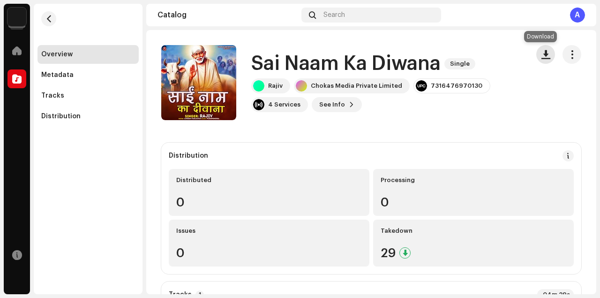
click at [541, 57] on span "button" at bounding box center [545, 54] width 9 height 7
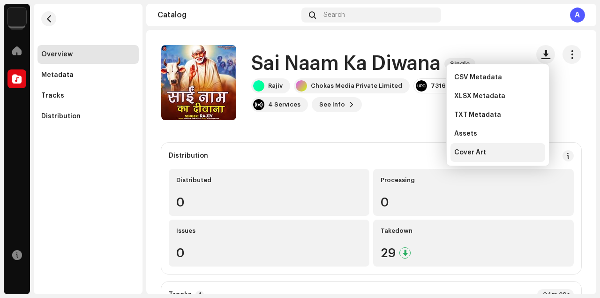
drag, startPoint x: 478, startPoint y: 151, endPoint x: 465, endPoint y: 152, distance: 12.2
click at [477, 152] on span "Cover Art" at bounding box center [470, 152] width 32 height 7
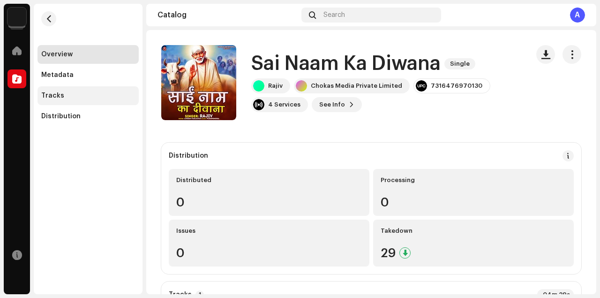
click at [69, 95] on div "Tracks" at bounding box center [88, 95] width 94 height 7
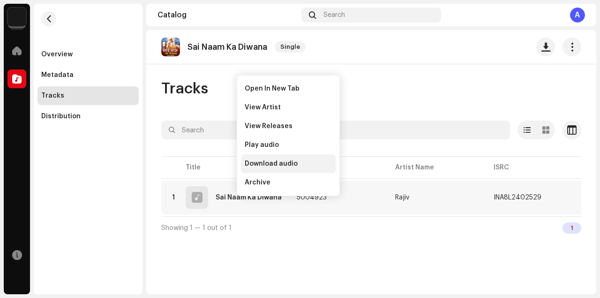
click at [269, 163] on span "Download audio" at bounding box center [271, 163] width 53 height 7
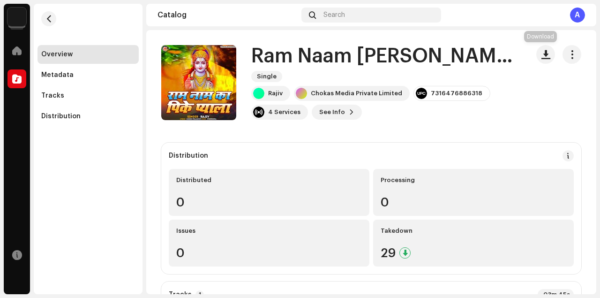
drag, startPoint x: 537, startPoint y: 55, endPoint x: 537, endPoint y: 68, distance: 13.1
click at [541, 55] on span "button" at bounding box center [545, 54] width 9 height 7
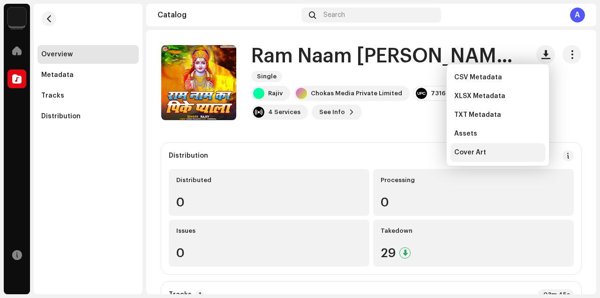
click at [456, 158] on div "Cover Art" at bounding box center [497, 152] width 95 height 19
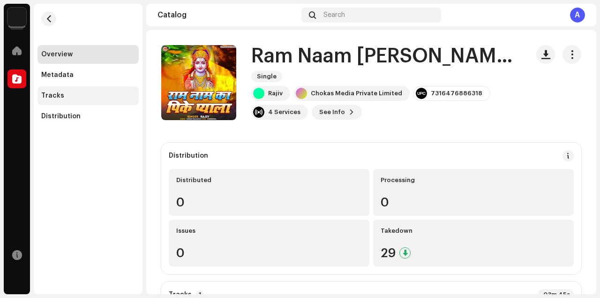
click at [66, 95] on div "Tracks" at bounding box center [88, 95] width 94 height 7
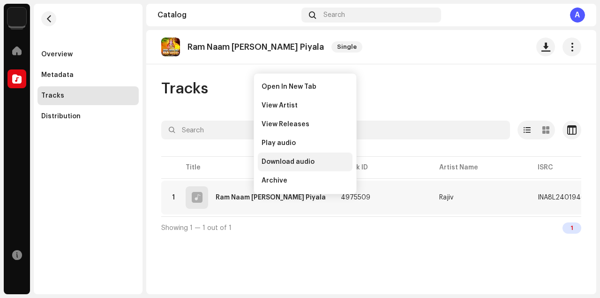
click at [274, 160] on span "Download audio" at bounding box center [288, 161] width 53 height 7
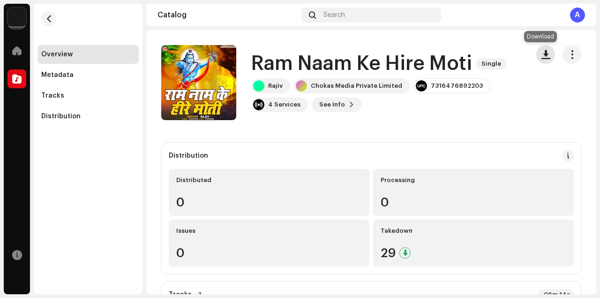
click at [541, 56] on span "button" at bounding box center [545, 54] width 9 height 7
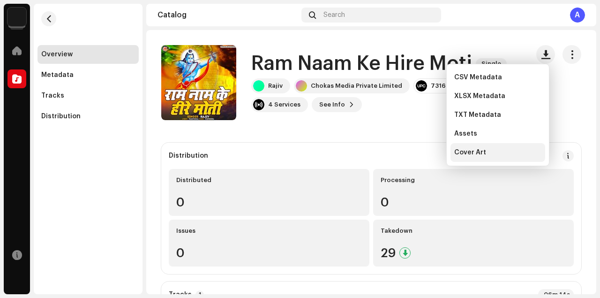
click at [463, 149] on span "Cover Art" at bounding box center [470, 152] width 32 height 7
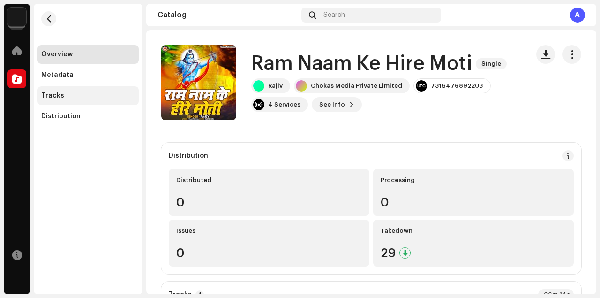
click at [67, 95] on div "Tracks" at bounding box center [88, 95] width 94 height 7
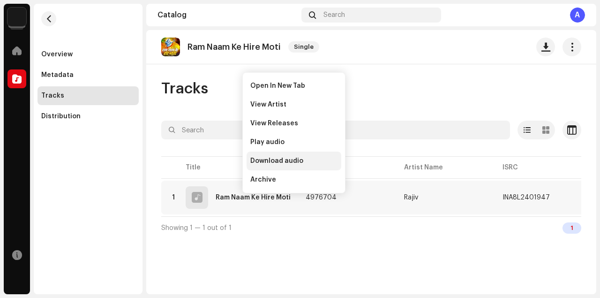
click at [269, 161] on span "Download audio" at bounding box center [276, 160] width 53 height 7
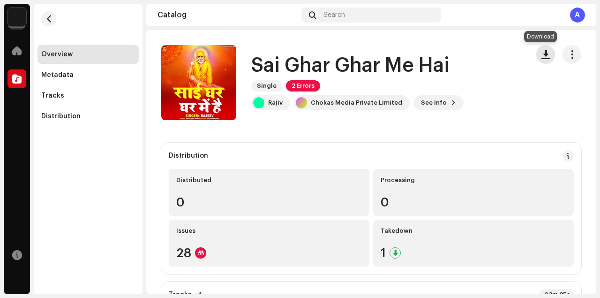
click at [542, 55] on span "button" at bounding box center [545, 54] width 9 height 7
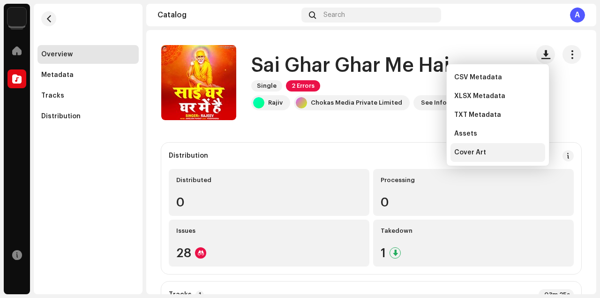
click at [480, 150] on span "Cover Art" at bounding box center [470, 152] width 32 height 7
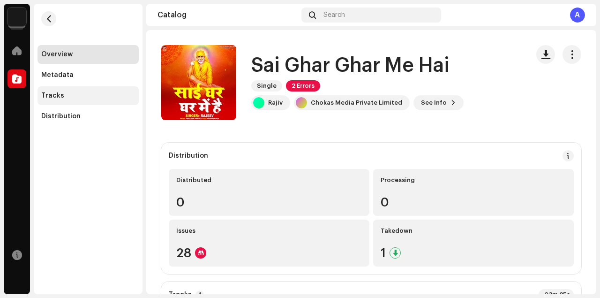
click at [84, 92] on div "Tracks" at bounding box center [88, 95] width 94 height 7
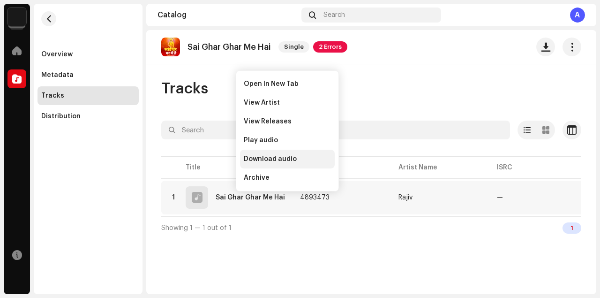
click at [259, 161] on span "Download audio" at bounding box center [270, 158] width 53 height 7
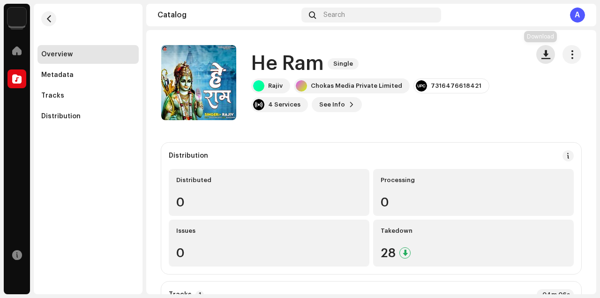
click at [545, 58] on button "button" at bounding box center [545, 54] width 19 height 19
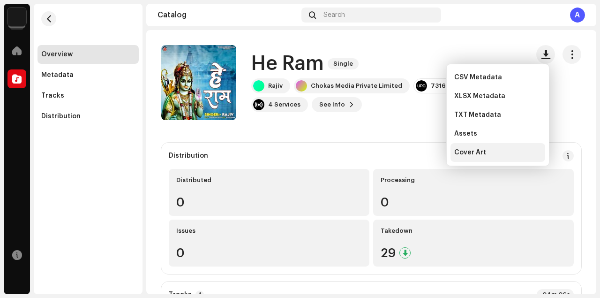
click at [471, 150] on span "Cover Art" at bounding box center [470, 152] width 32 height 7
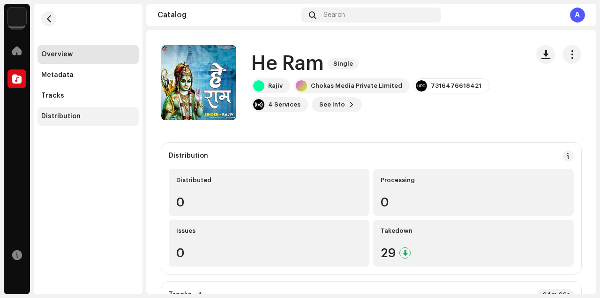
drag, startPoint x: 76, startPoint y: 96, endPoint x: 82, endPoint y: 111, distance: 16.6
click at [75, 96] on div "Tracks" at bounding box center [88, 95] width 94 height 7
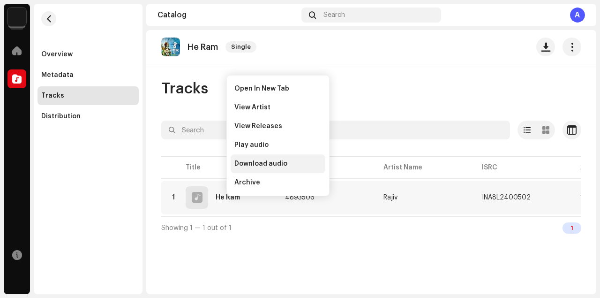
click at [247, 161] on span "Download audio" at bounding box center [260, 163] width 53 height 7
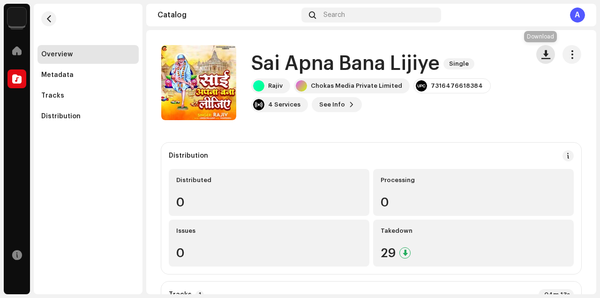
drag, startPoint x: 539, startPoint y: 54, endPoint x: 537, endPoint y: 63, distance: 9.1
click at [541, 54] on span "button" at bounding box center [545, 54] width 9 height 7
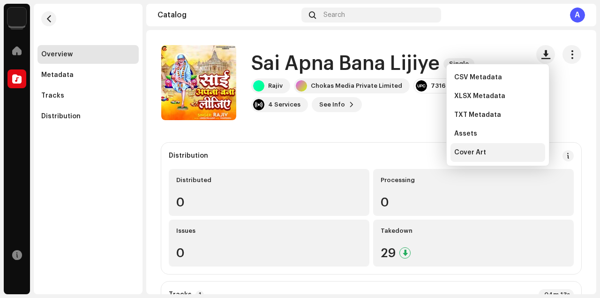
click at [469, 152] on span "Cover Art" at bounding box center [470, 152] width 32 height 7
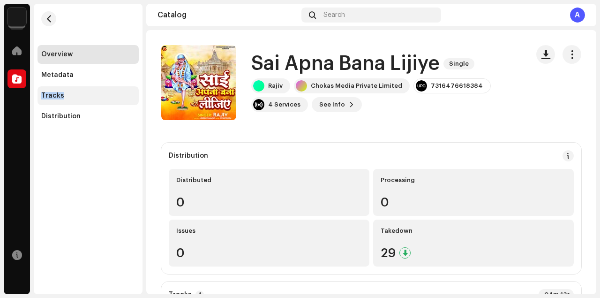
click at [75, 89] on div "Overview Metadata Tracks Distribution" at bounding box center [87, 85] width 101 height 81
click at [67, 96] on div "Tracks" at bounding box center [88, 95] width 94 height 7
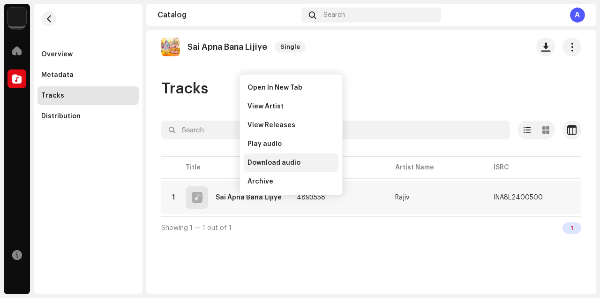
click at [276, 164] on span "Download audio" at bounding box center [273, 162] width 53 height 7
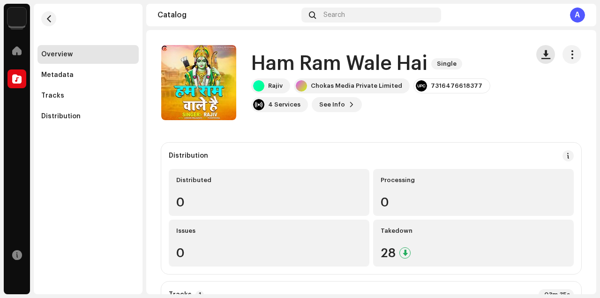
click at [541, 55] on span "button" at bounding box center [545, 54] width 9 height 7
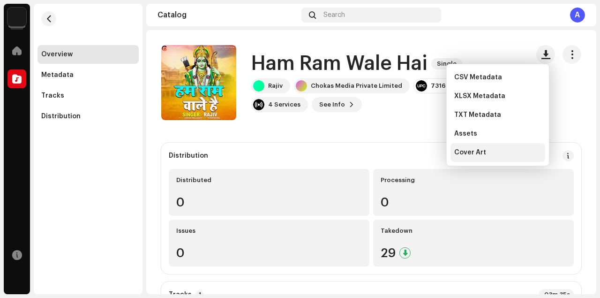
click at [471, 154] on span "Cover Art" at bounding box center [470, 152] width 32 height 7
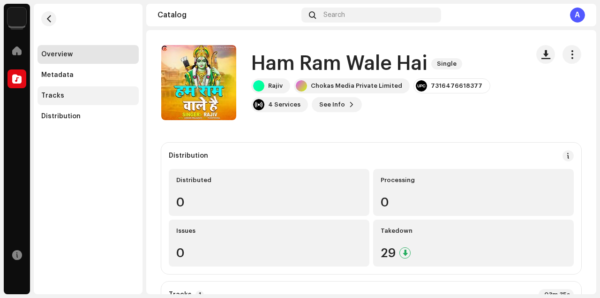
click at [72, 99] on div "Tracks" at bounding box center [87, 95] width 101 height 19
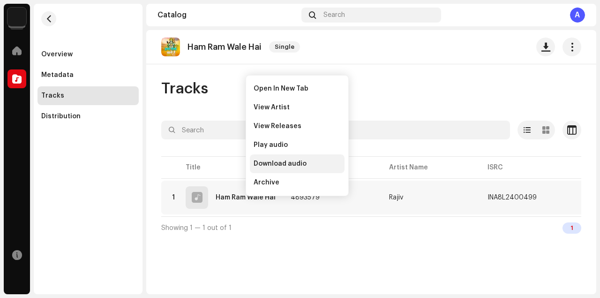
click at [273, 163] on span "Download audio" at bounding box center [280, 163] width 53 height 7
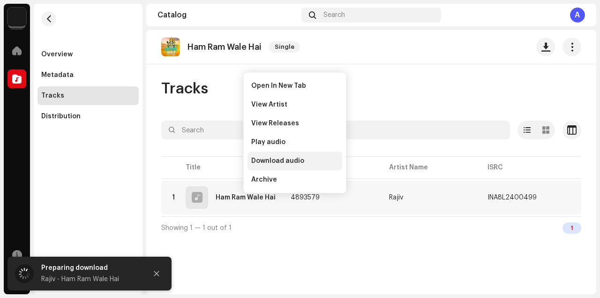
click at [270, 159] on span "Download audio" at bounding box center [277, 160] width 53 height 7
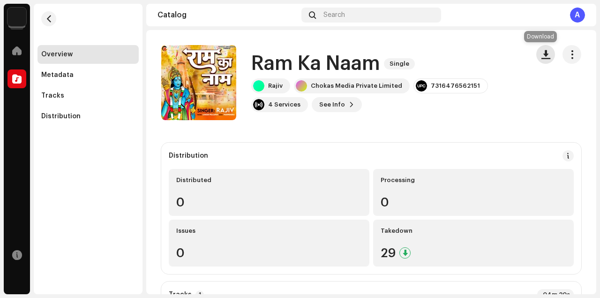
click at [541, 55] on span "button" at bounding box center [545, 54] width 9 height 7
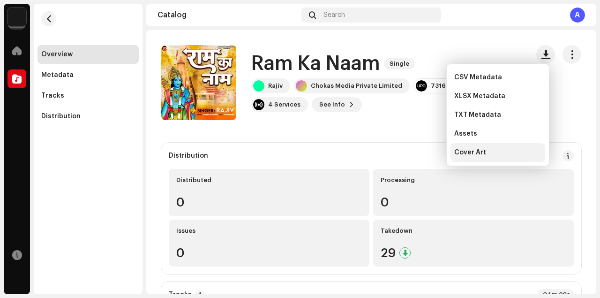
click at [465, 152] on span "Cover Art" at bounding box center [470, 152] width 32 height 7
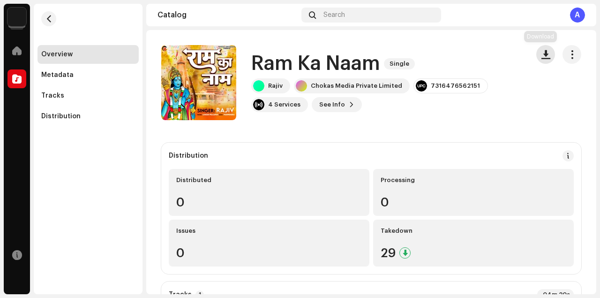
click at [541, 53] on span "button" at bounding box center [545, 54] width 9 height 7
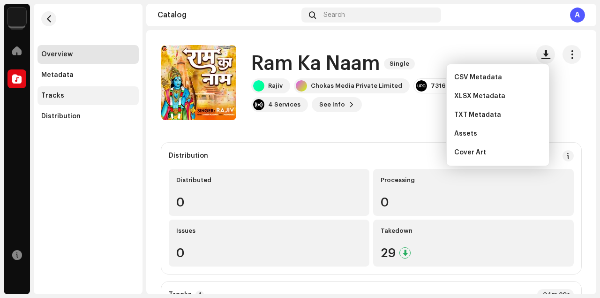
click at [68, 96] on div "Tracks" at bounding box center [88, 95] width 94 height 7
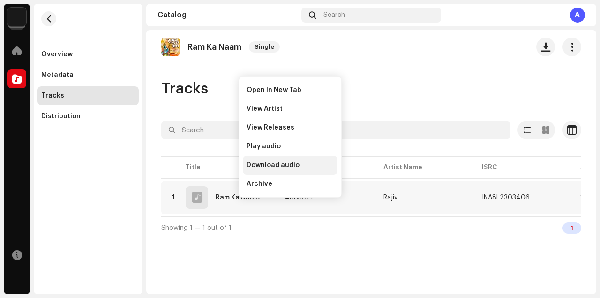
click at [267, 160] on div "Download audio" at bounding box center [290, 165] width 95 height 19
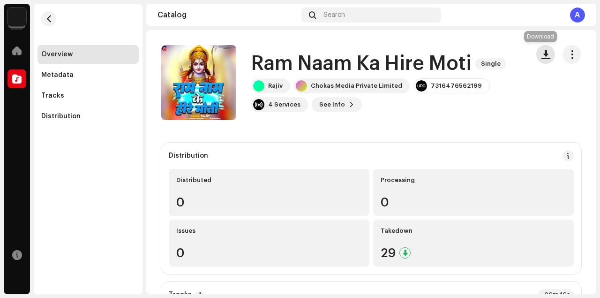
click at [541, 52] on span "button" at bounding box center [545, 54] width 9 height 7
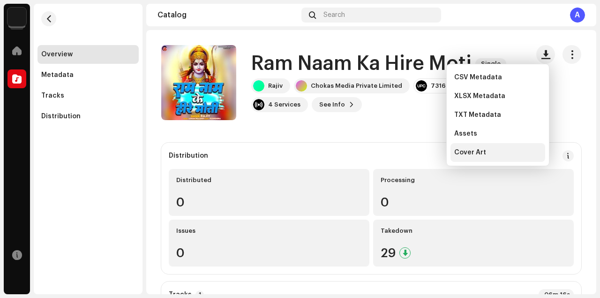
click at [485, 152] on div "Cover Art" at bounding box center [497, 152] width 87 height 7
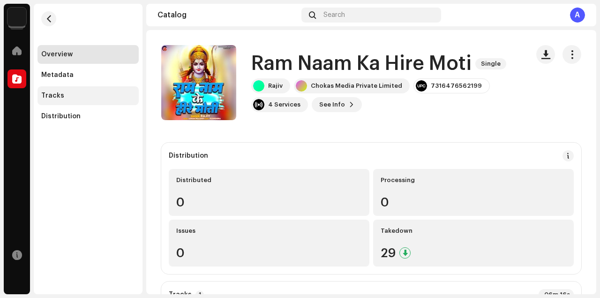
click at [59, 97] on div "Tracks" at bounding box center [52, 95] width 23 height 7
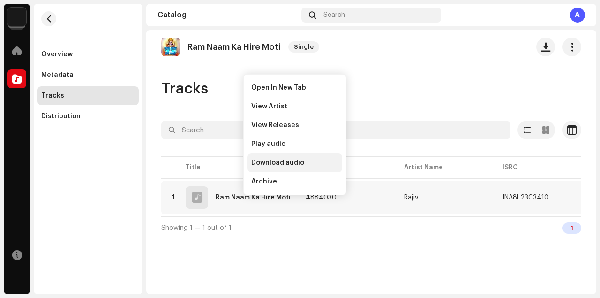
click at [276, 162] on span "Download audio" at bounding box center [277, 162] width 53 height 7
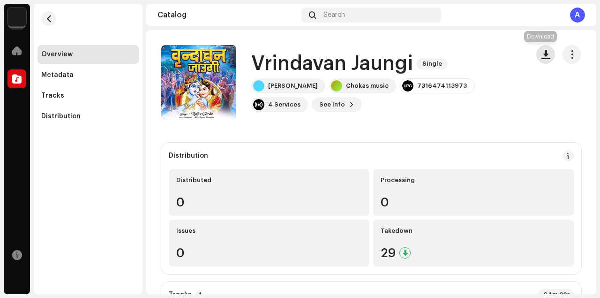
click at [545, 54] on button "button" at bounding box center [545, 54] width 19 height 19
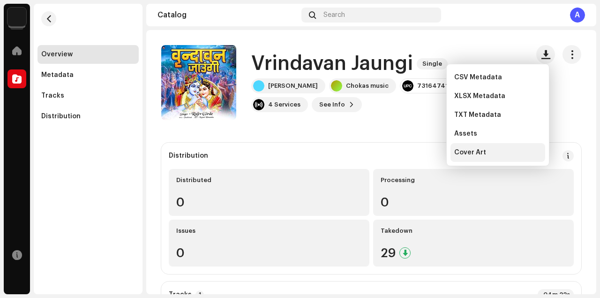
click at [466, 152] on span "Cover Art" at bounding box center [470, 152] width 32 height 7
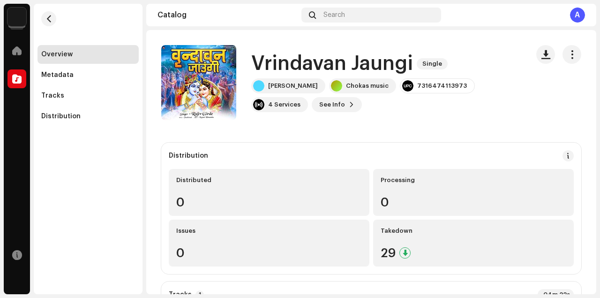
drag, startPoint x: 52, startPoint y: 94, endPoint x: 74, endPoint y: 106, distance: 24.6
click at [52, 94] on div "Tracks" at bounding box center [52, 95] width 23 height 7
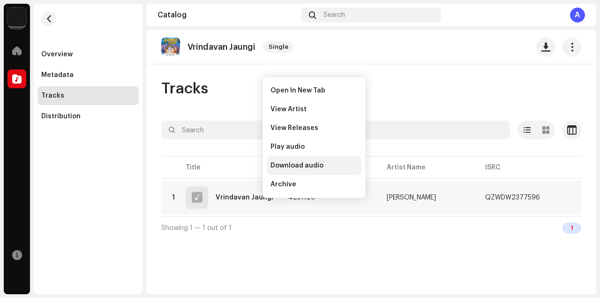
click at [285, 164] on span "Download audio" at bounding box center [296, 165] width 53 height 7
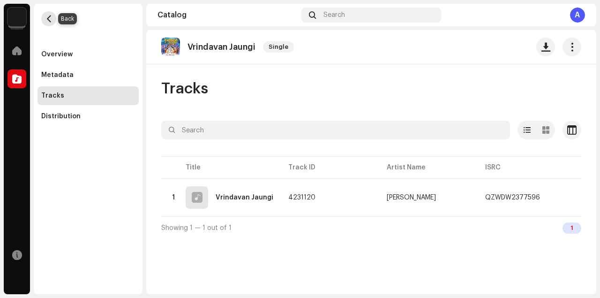
click at [49, 23] on button "button" at bounding box center [48, 18] width 15 height 15
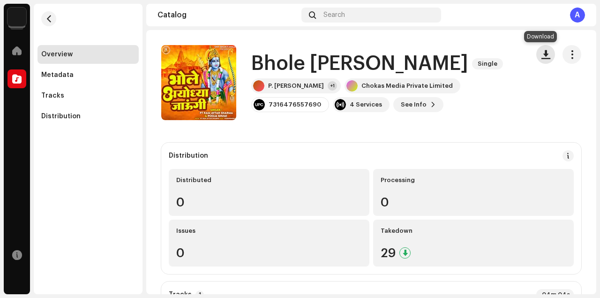
click at [542, 54] on span "button" at bounding box center [545, 54] width 9 height 7
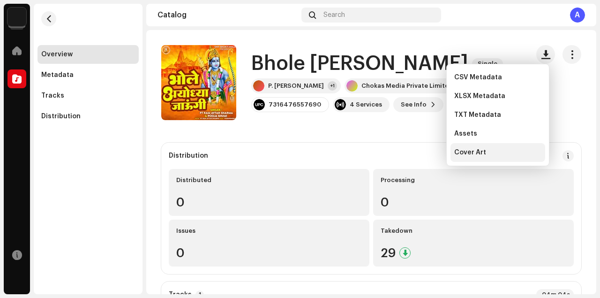
click at [495, 152] on div "Cover Art" at bounding box center [497, 152] width 87 height 7
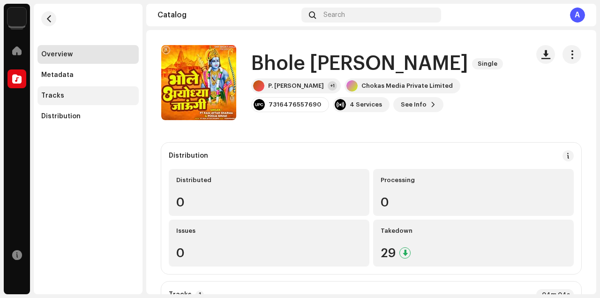
click at [51, 94] on div "Tracks" at bounding box center [52, 95] width 23 height 7
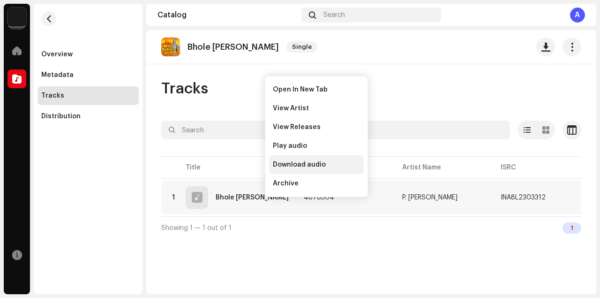
click at [298, 162] on span "Download audio" at bounding box center [299, 164] width 53 height 7
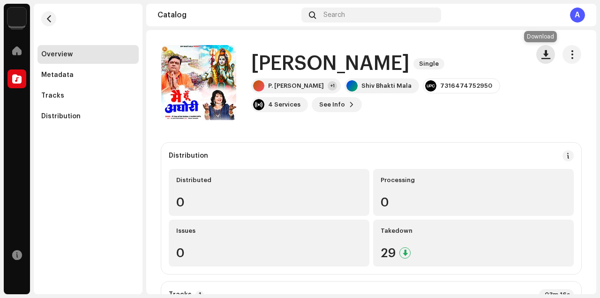
click at [541, 56] on span "button" at bounding box center [545, 54] width 9 height 7
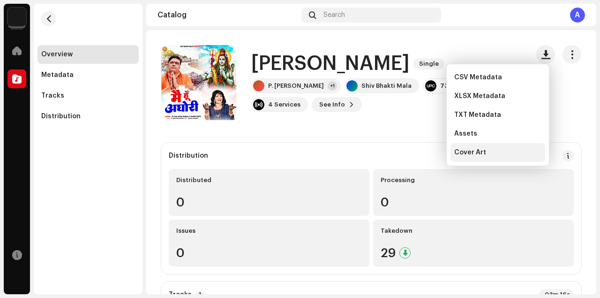
click at [464, 149] on span "Cover Art" at bounding box center [470, 152] width 32 height 7
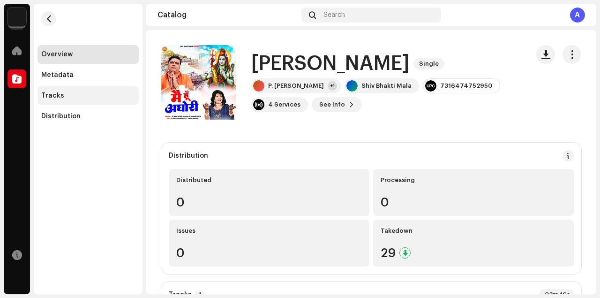
click at [93, 98] on div "Tracks" at bounding box center [88, 95] width 94 height 7
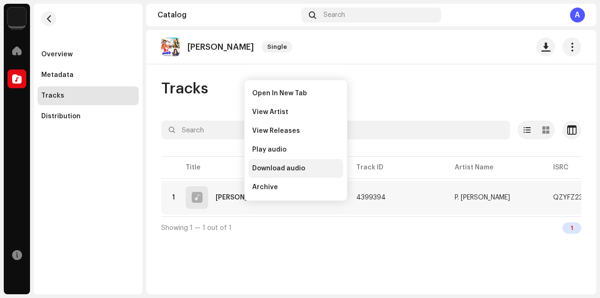
click at [275, 167] on span "Download audio" at bounding box center [278, 168] width 53 height 7
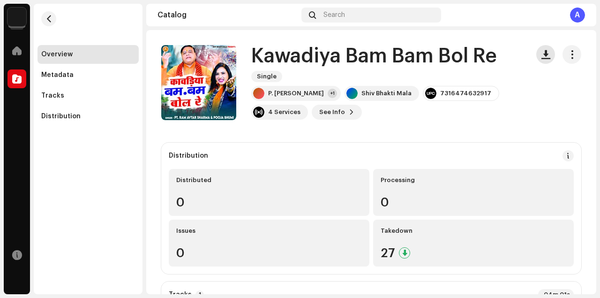
click at [541, 58] on span "button" at bounding box center [545, 54] width 9 height 7
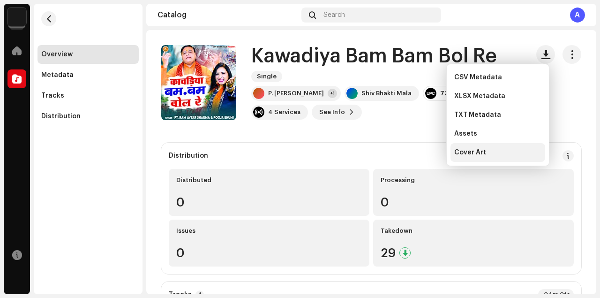
click at [481, 151] on span "Cover Art" at bounding box center [470, 152] width 32 height 7
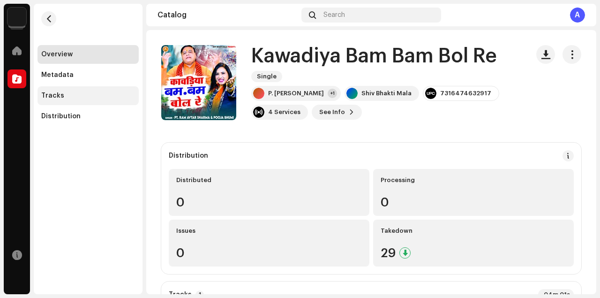
click at [98, 100] on div "Tracks" at bounding box center [87, 95] width 101 height 19
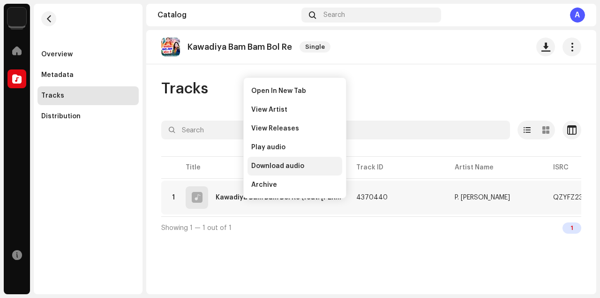
click at [281, 165] on span "Download audio" at bounding box center [277, 165] width 53 height 7
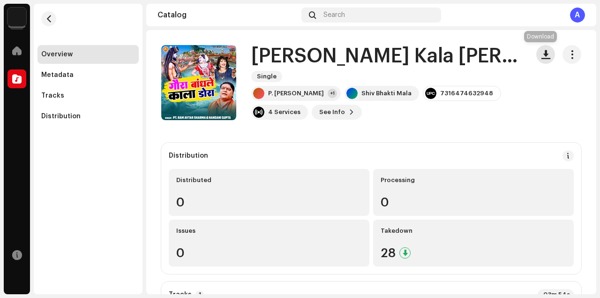
click at [541, 58] on span "button" at bounding box center [545, 54] width 9 height 7
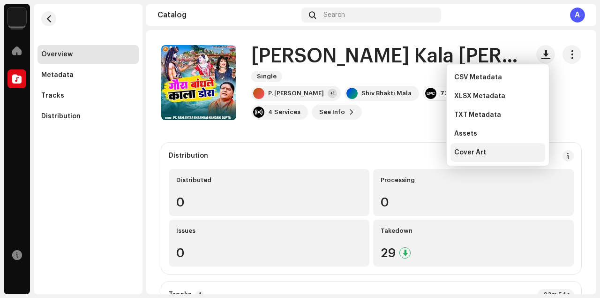
click at [475, 156] on div "Cover Art" at bounding box center [497, 152] width 95 height 19
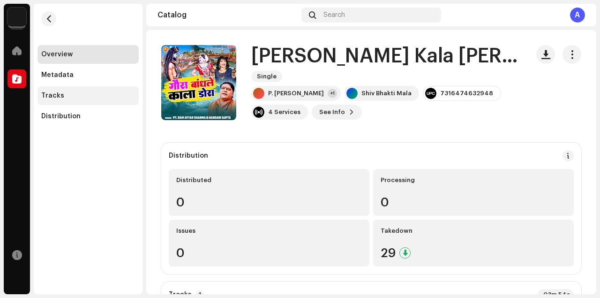
click at [71, 95] on div "Tracks" at bounding box center [88, 95] width 94 height 7
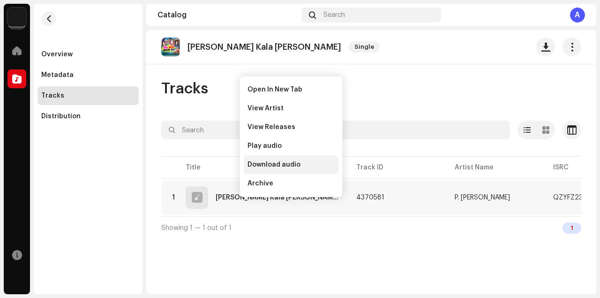
click at [278, 163] on span "Download audio" at bounding box center [273, 164] width 53 height 7
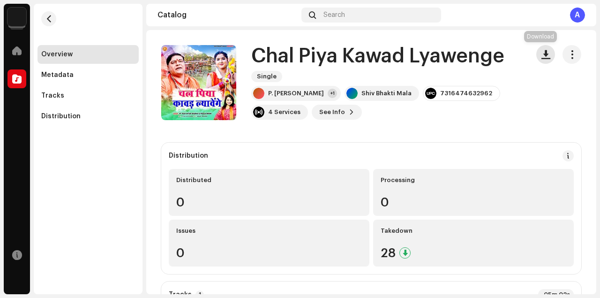
click at [541, 57] on span "button" at bounding box center [545, 54] width 9 height 7
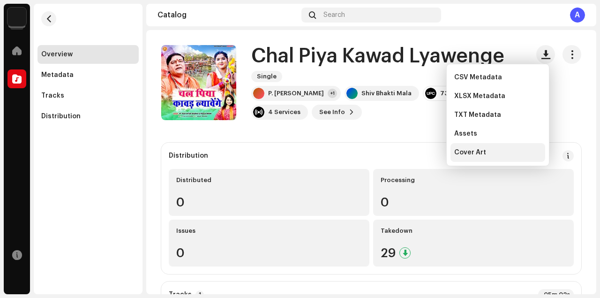
click at [461, 152] on span "Cover Art" at bounding box center [470, 152] width 32 height 7
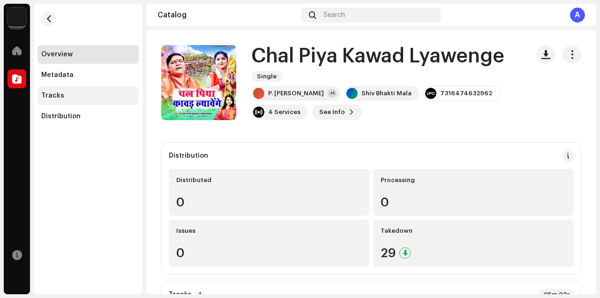
click at [89, 97] on div "Tracks" at bounding box center [88, 95] width 94 height 7
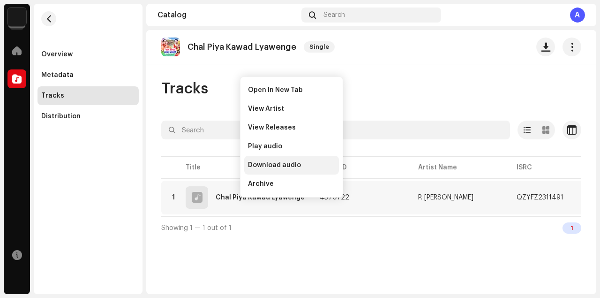
click at [277, 167] on span "Download audio" at bounding box center [274, 164] width 53 height 7
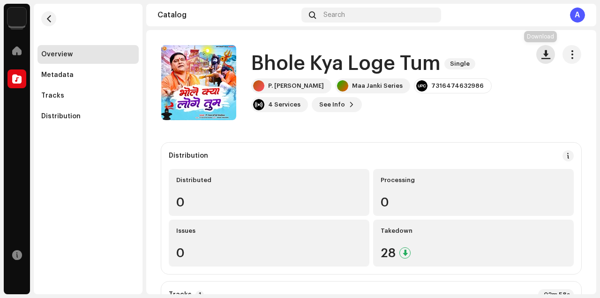
click at [541, 60] on button "button" at bounding box center [545, 54] width 19 height 19
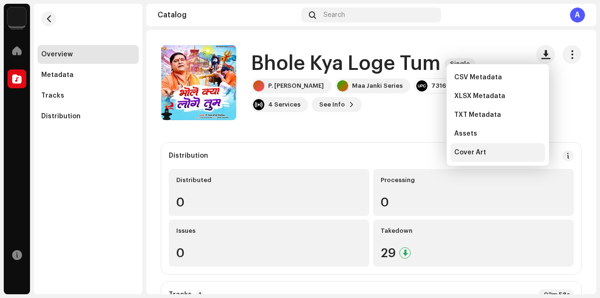
click at [470, 155] on span "Cover Art" at bounding box center [470, 152] width 32 height 7
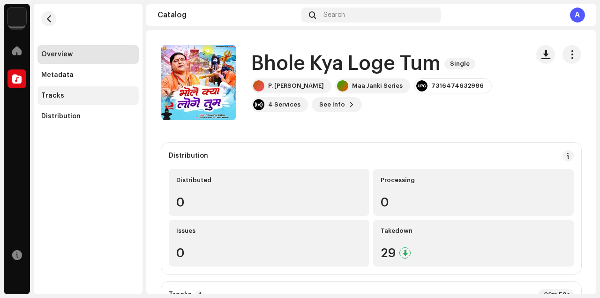
click at [81, 97] on div "Tracks" at bounding box center [88, 95] width 94 height 7
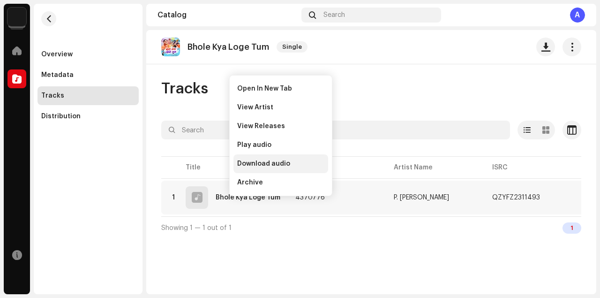
click at [261, 163] on span "Download audio" at bounding box center [263, 163] width 53 height 7
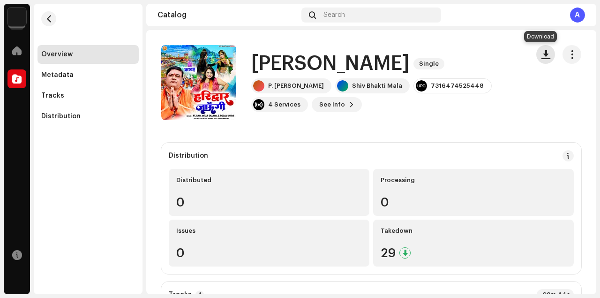
click at [541, 53] on span "button" at bounding box center [545, 54] width 9 height 7
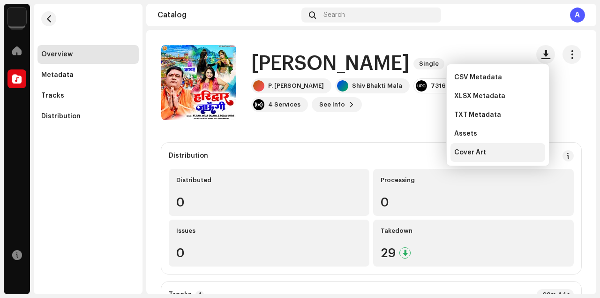
click at [477, 152] on span "Cover Art" at bounding box center [470, 152] width 32 height 7
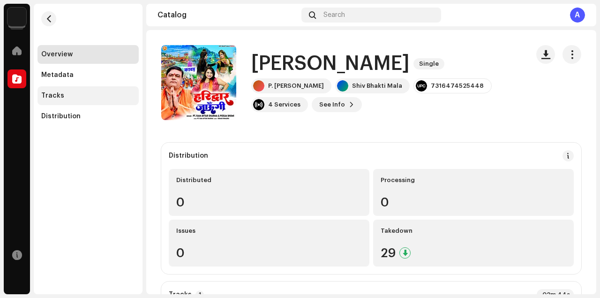
click at [74, 101] on div "Tracks" at bounding box center [87, 95] width 101 height 19
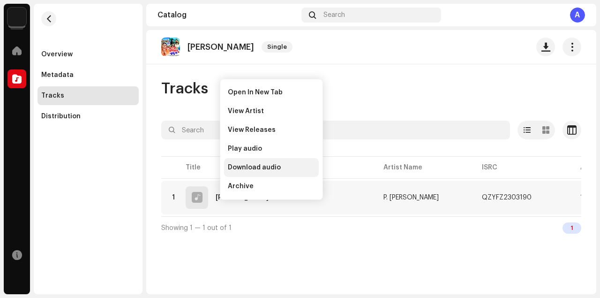
click at [259, 167] on span "Download audio" at bounding box center [254, 167] width 53 height 7
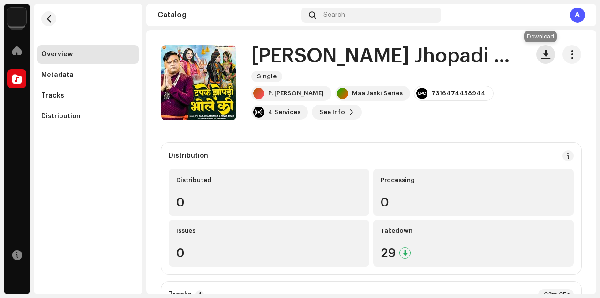
click at [541, 57] on span "button" at bounding box center [545, 54] width 9 height 7
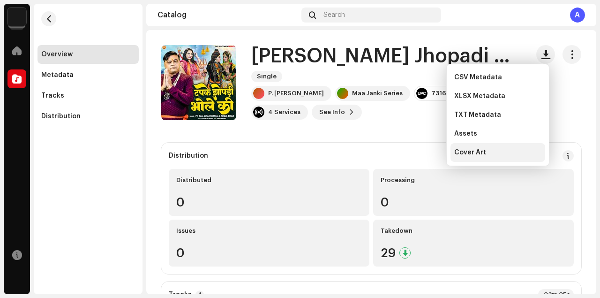
click at [457, 151] on span "Cover Art" at bounding box center [470, 152] width 32 height 7
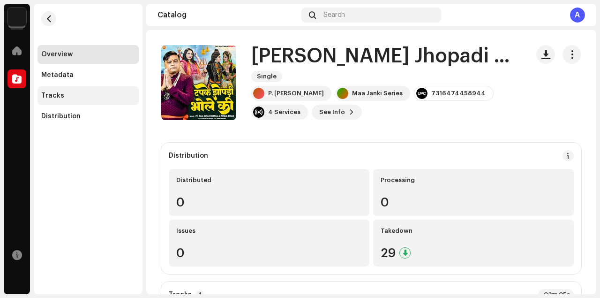
click at [96, 95] on div "Tracks" at bounding box center [88, 95] width 94 height 7
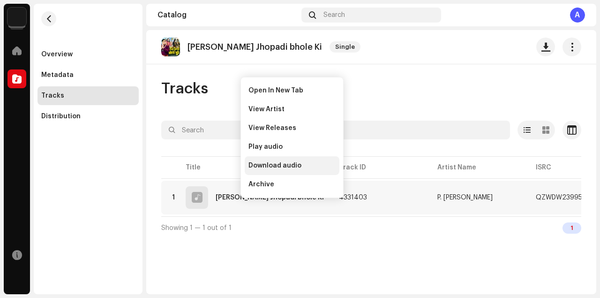
click at [264, 164] on span "Download audio" at bounding box center [274, 165] width 53 height 7
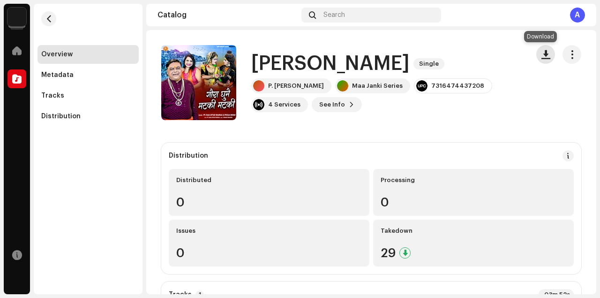
click at [544, 53] on span "button" at bounding box center [545, 54] width 9 height 7
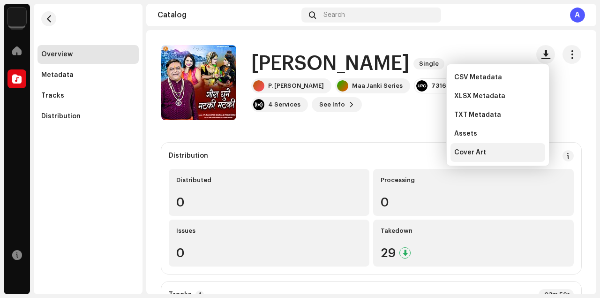
click at [472, 150] on span "Cover Art" at bounding box center [470, 152] width 32 height 7
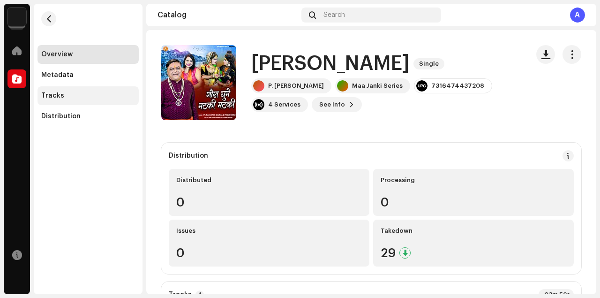
click at [86, 101] on div "Tracks" at bounding box center [87, 95] width 101 height 19
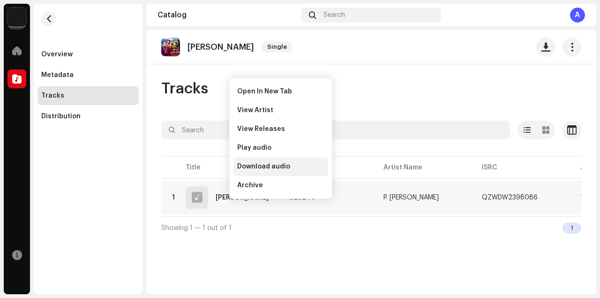
click at [251, 164] on span "Download audio" at bounding box center [263, 166] width 53 height 7
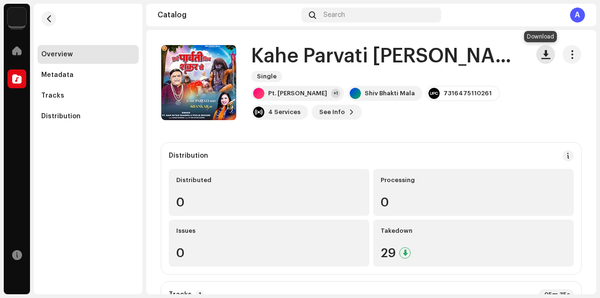
click at [541, 57] on span "button" at bounding box center [545, 54] width 9 height 7
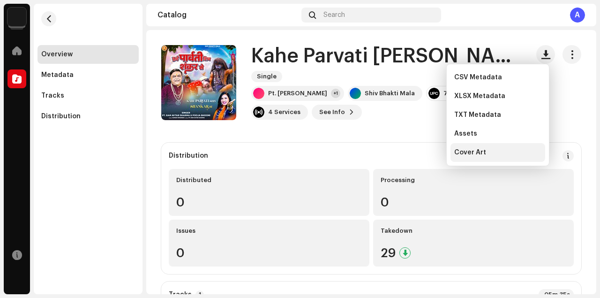
click at [478, 151] on span "Cover Art" at bounding box center [470, 152] width 32 height 7
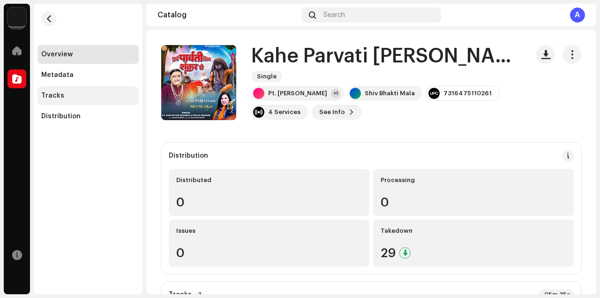
click at [78, 92] on div "Tracks" at bounding box center [88, 95] width 94 height 7
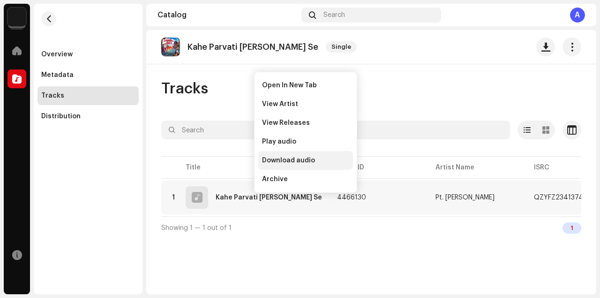
click at [279, 159] on span "Download audio" at bounding box center [288, 160] width 53 height 7
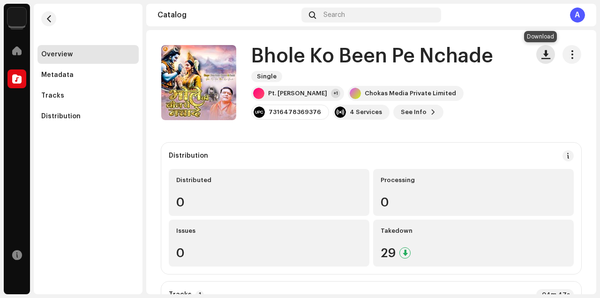
click at [541, 58] on span "button" at bounding box center [545, 54] width 9 height 7
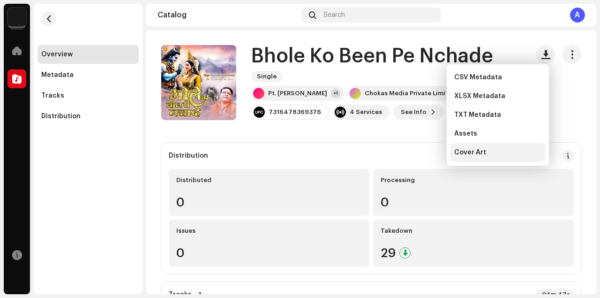
click at [477, 153] on span "Cover Art" at bounding box center [470, 152] width 32 height 7
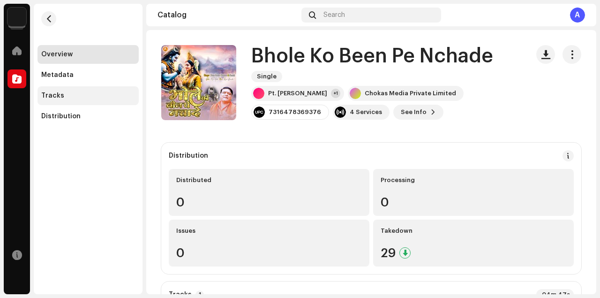
click at [58, 96] on div "Tracks" at bounding box center [52, 95] width 23 height 7
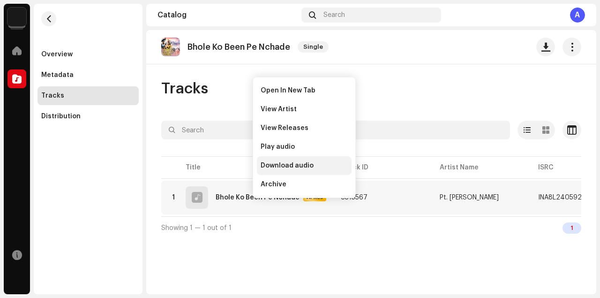
click at [272, 165] on span "Download audio" at bounding box center [287, 165] width 53 height 7
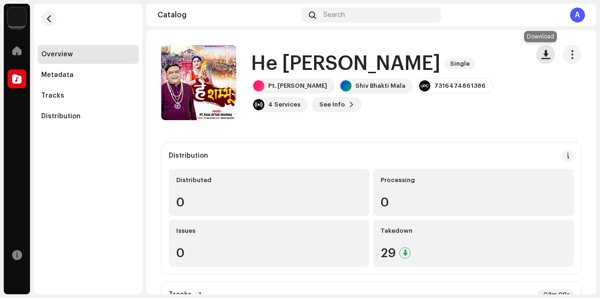
click at [543, 57] on span "button" at bounding box center [545, 54] width 9 height 7
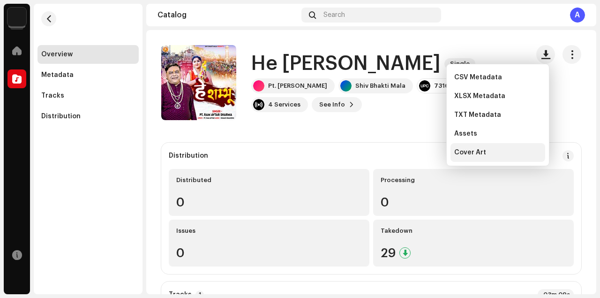
click at [472, 152] on span "Cover Art" at bounding box center [470, 152] width 32 height 7
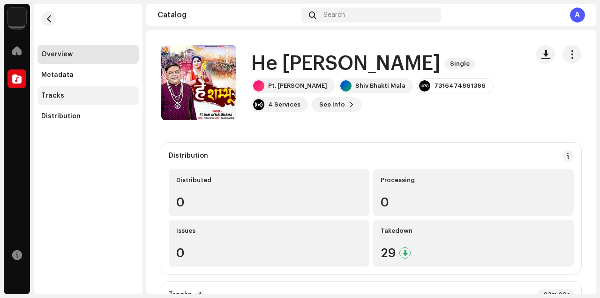
click at [82, 97] on div "Tracks" at bounding box center [88, 95] width 94 height 7
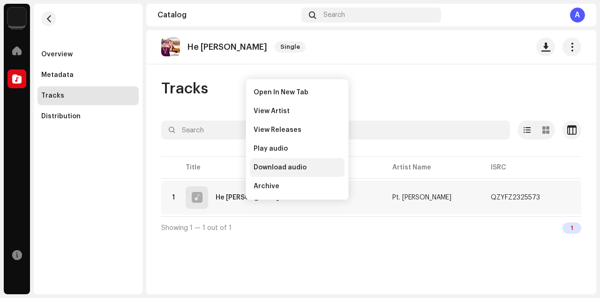
click at [280, 164] on span "Download audio" at bounding box center [280, 167] width 53 height 7
